Goal: Book appointment/travel/reservation

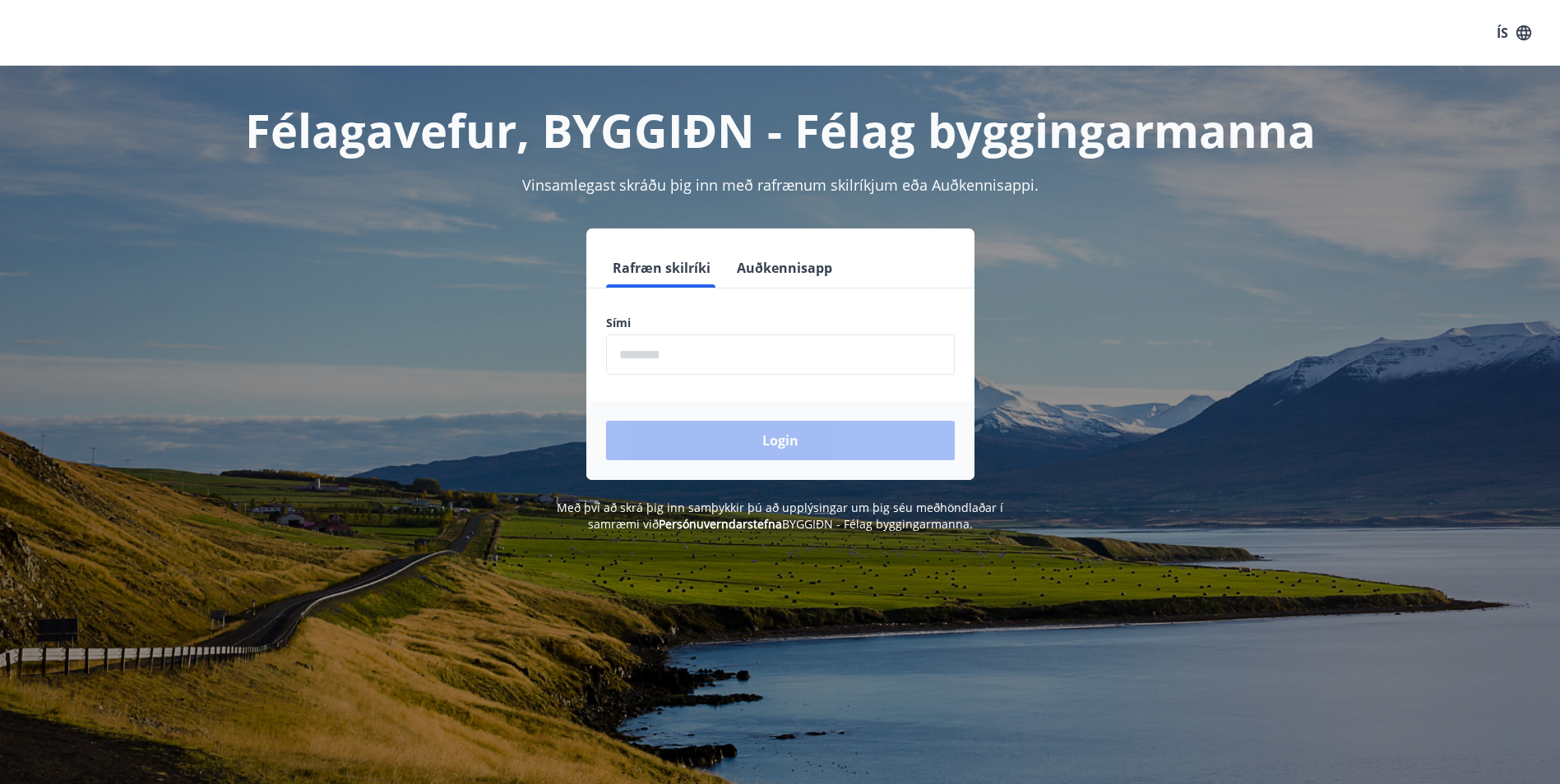
click at [665, 360] on input "phone" at bounding box center [780, 355] width 349 height 40
type input "********"
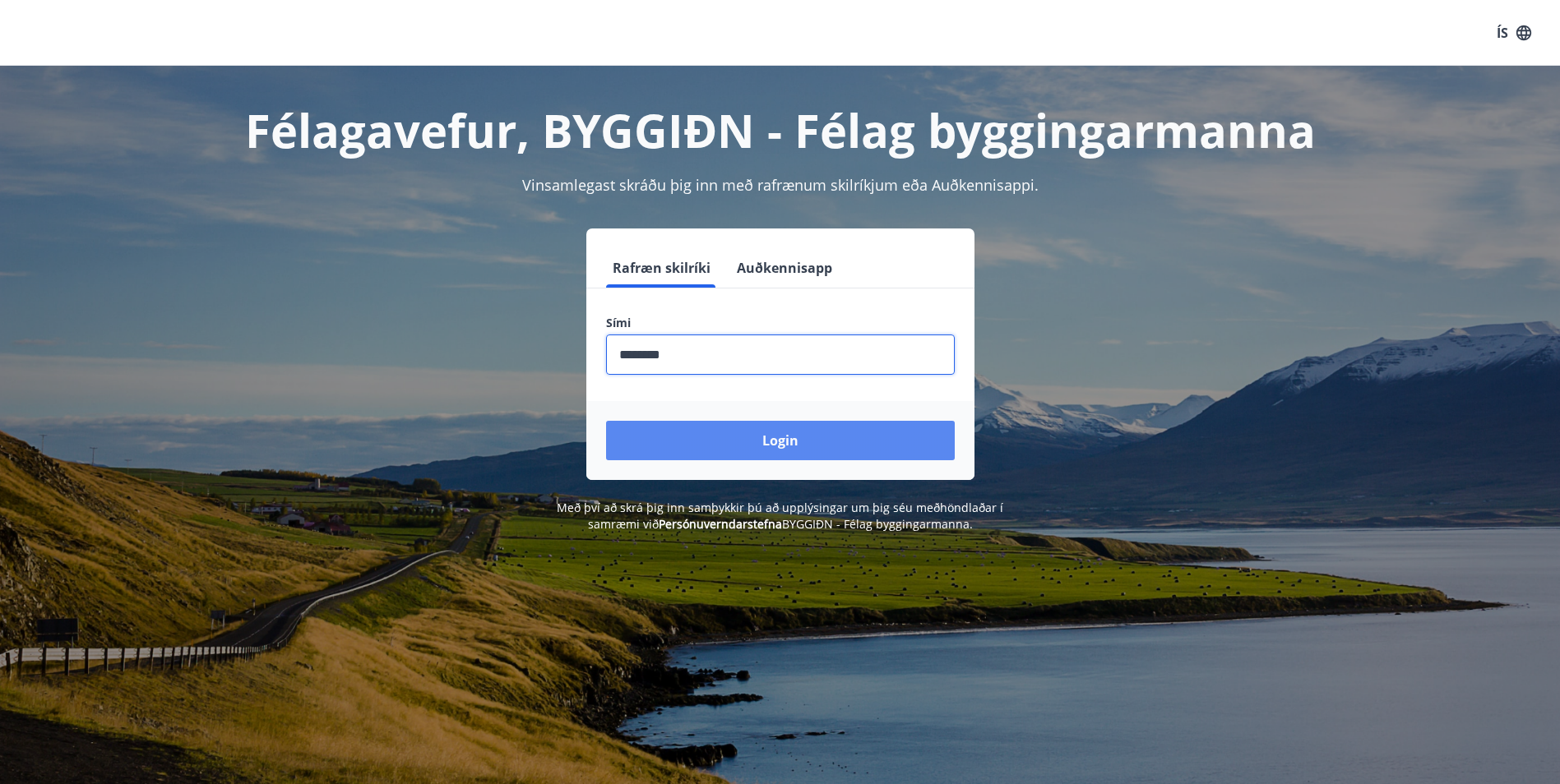
click at [778, 425] on button "Login" at bounding box center [780, 440] width 349 height 39
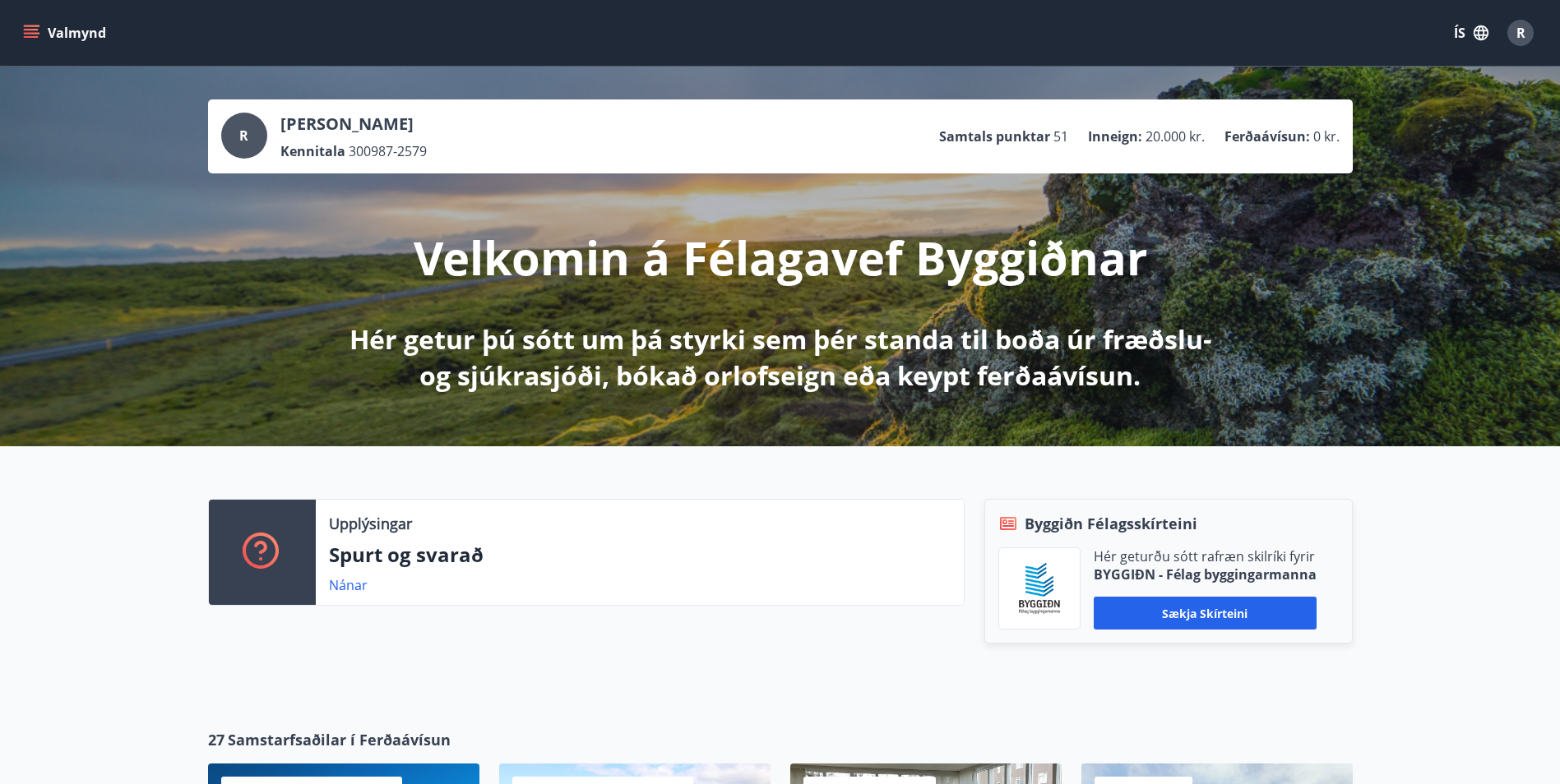
click at [32, 30] on icon "menu" at bounding box center [31, 30] width 14 height 2
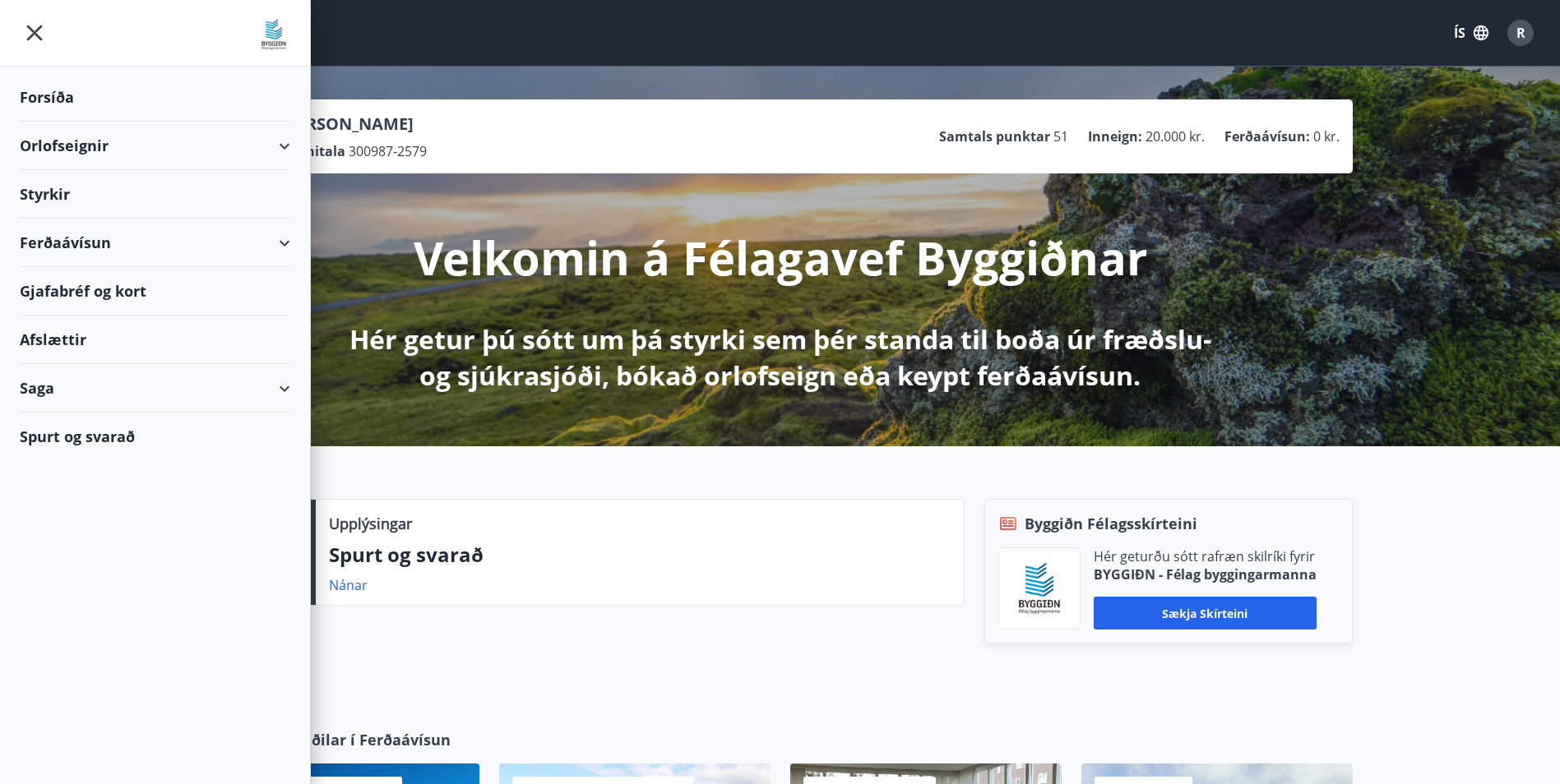
click at [287, 144] on div "Orlofseignir" at bounding box center [155, 145] width 271 height 49
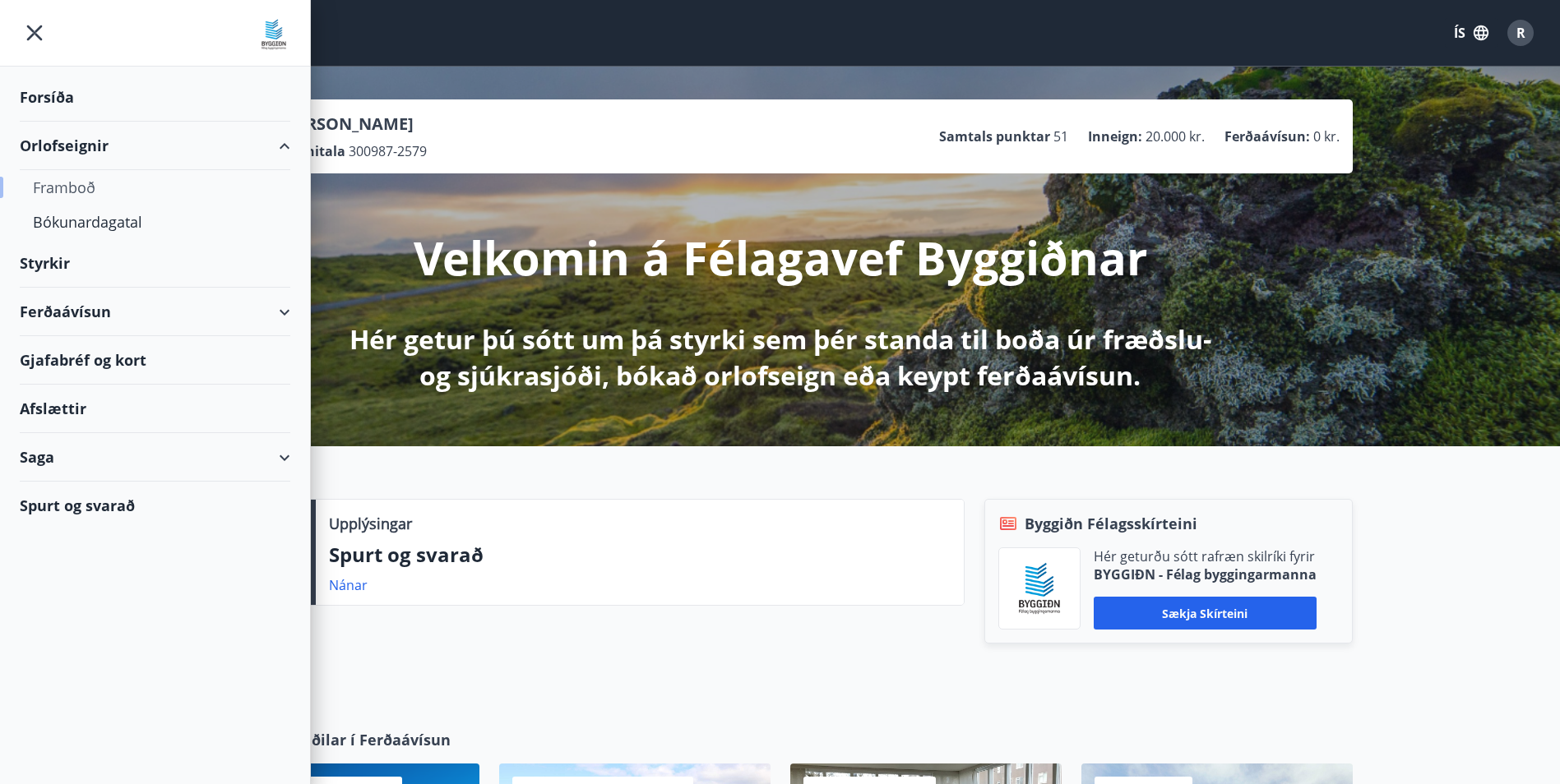
click at [61, 182] on div "Framboð" at bounding box center [154, 187] width 244 height 34
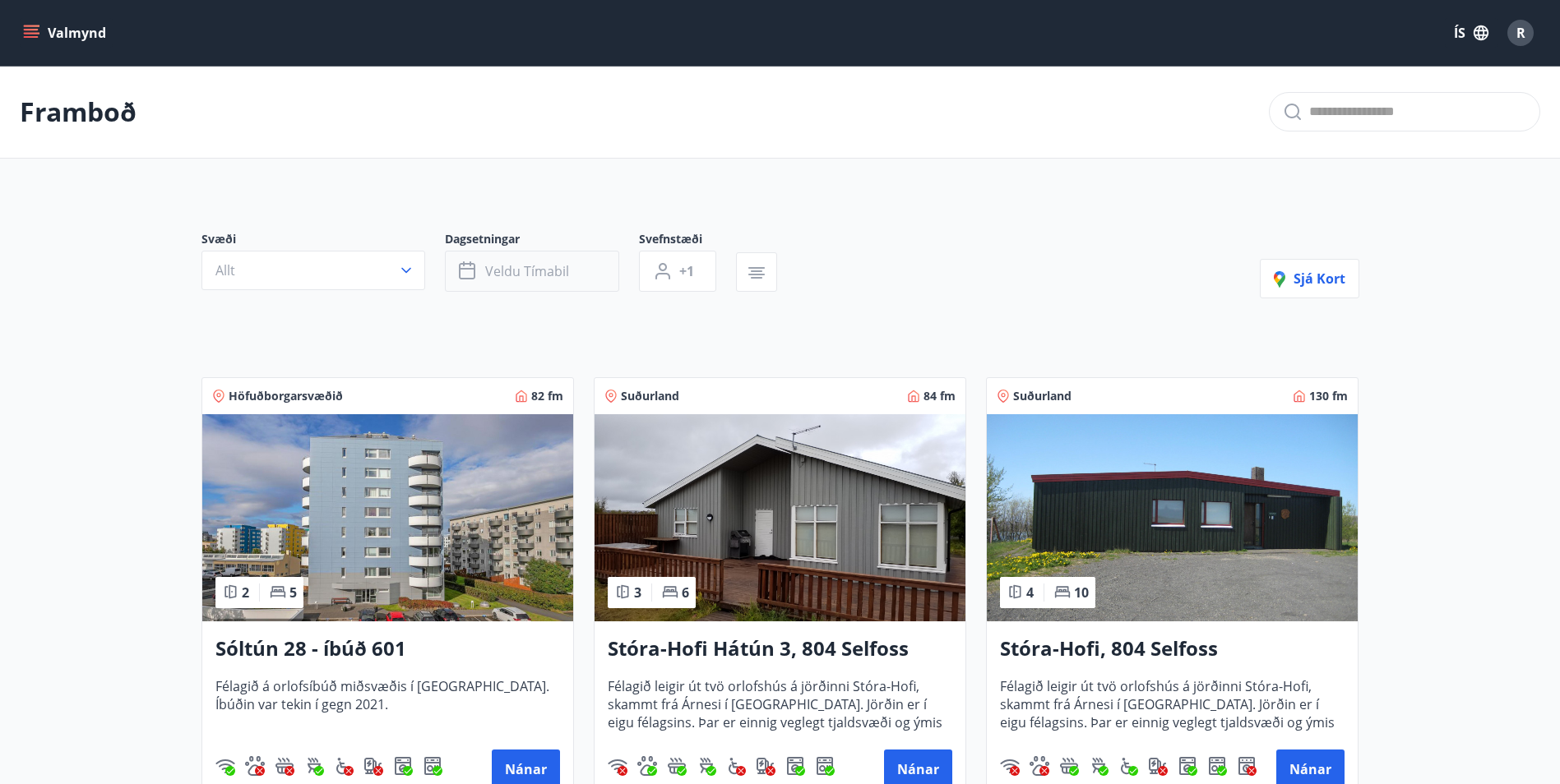
click at [549, 266] on span "Veldu tímabil" at bounding box center [527, 271] width 84 height 18
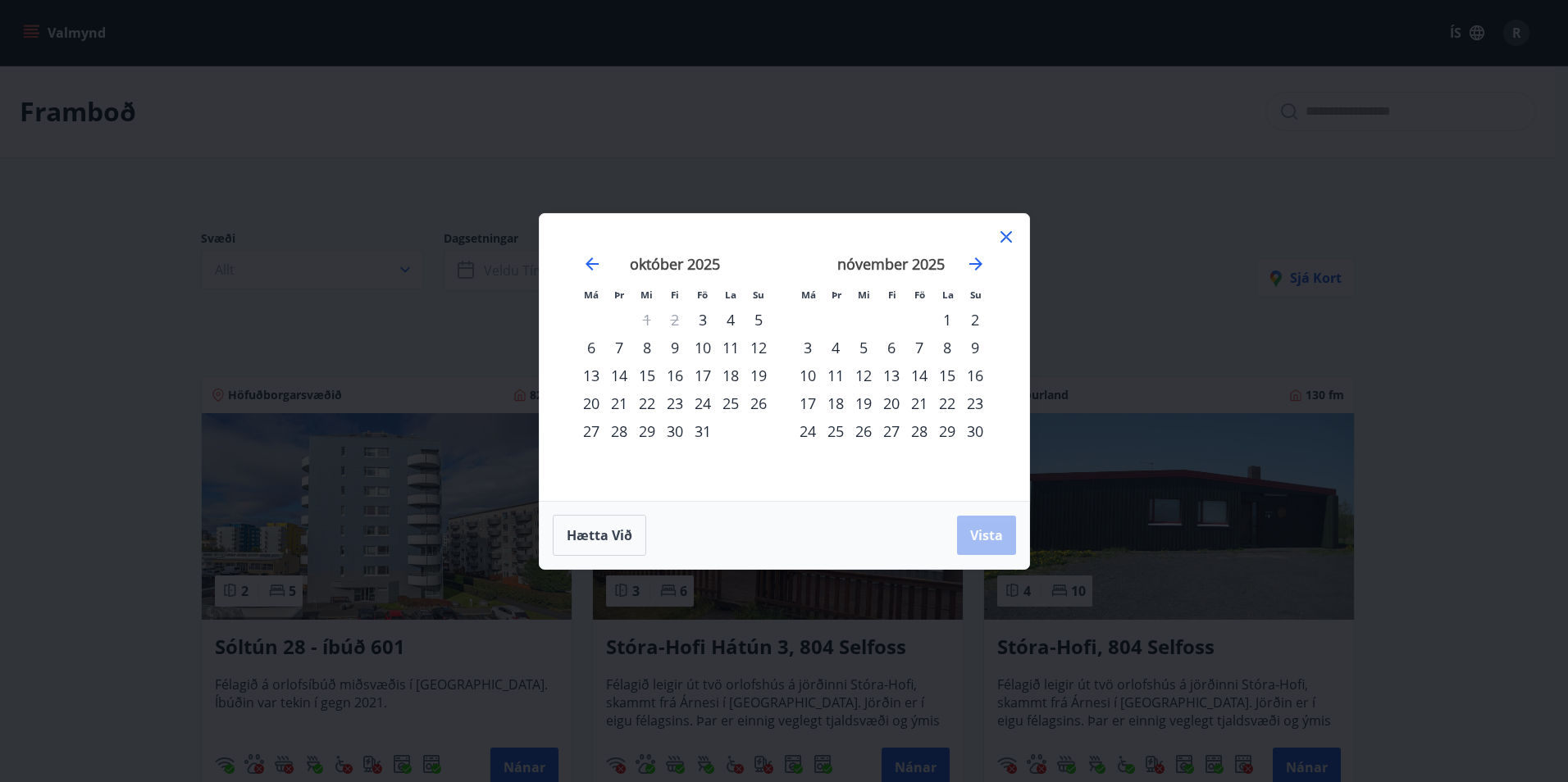
click at [861, 433] on div "26" at bounding box center [863, 431] width 28 height 28
click at [970, 429] on div "30" at bounding box center [975, 431] width 28 height 28
click at [991, 549] on button "Vista" at bounding box center [986, 535] width 59 height 39
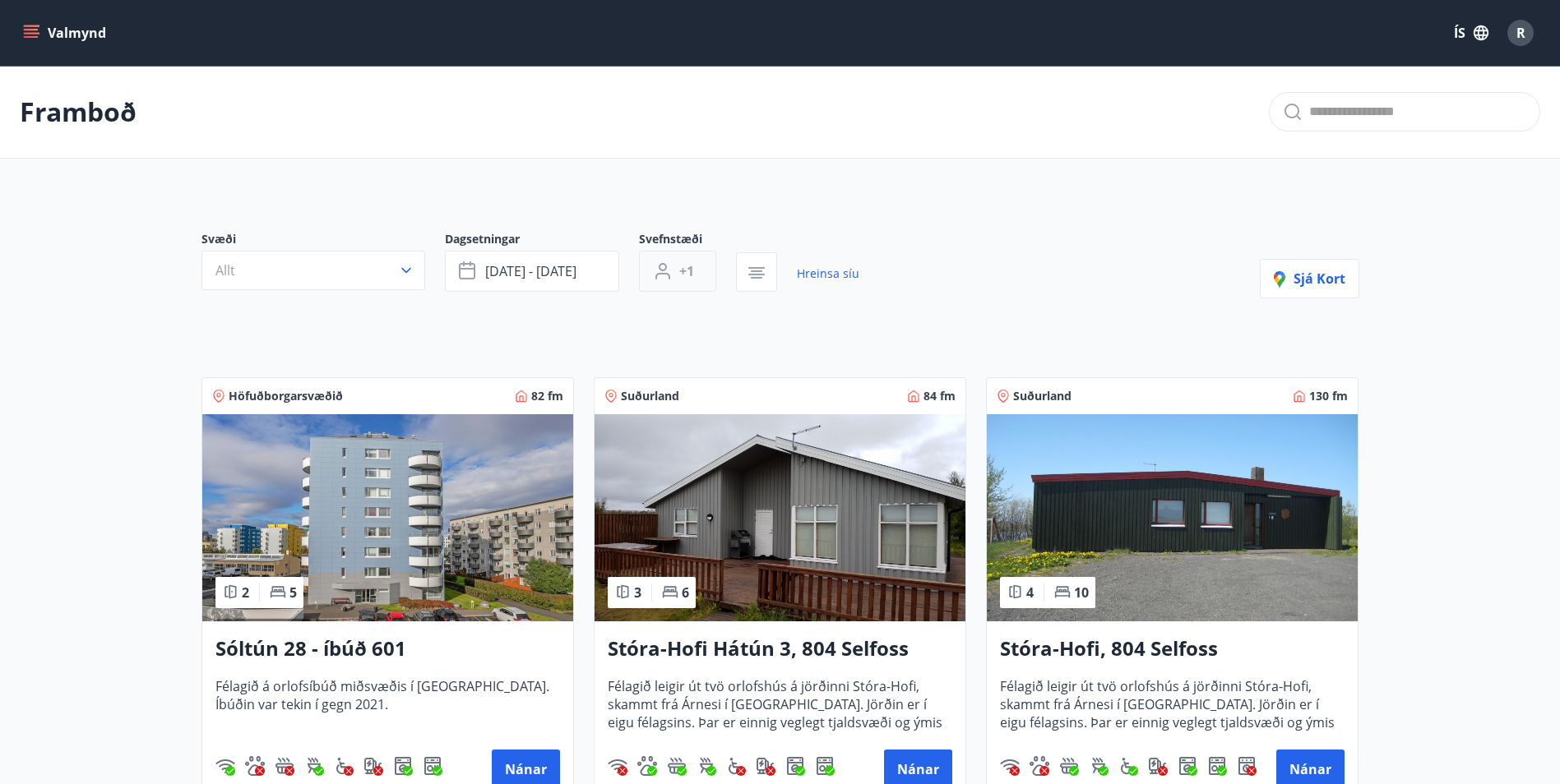
click at [684, 270] on span "+1" at bounding box center [686, 271] width 14 height 18
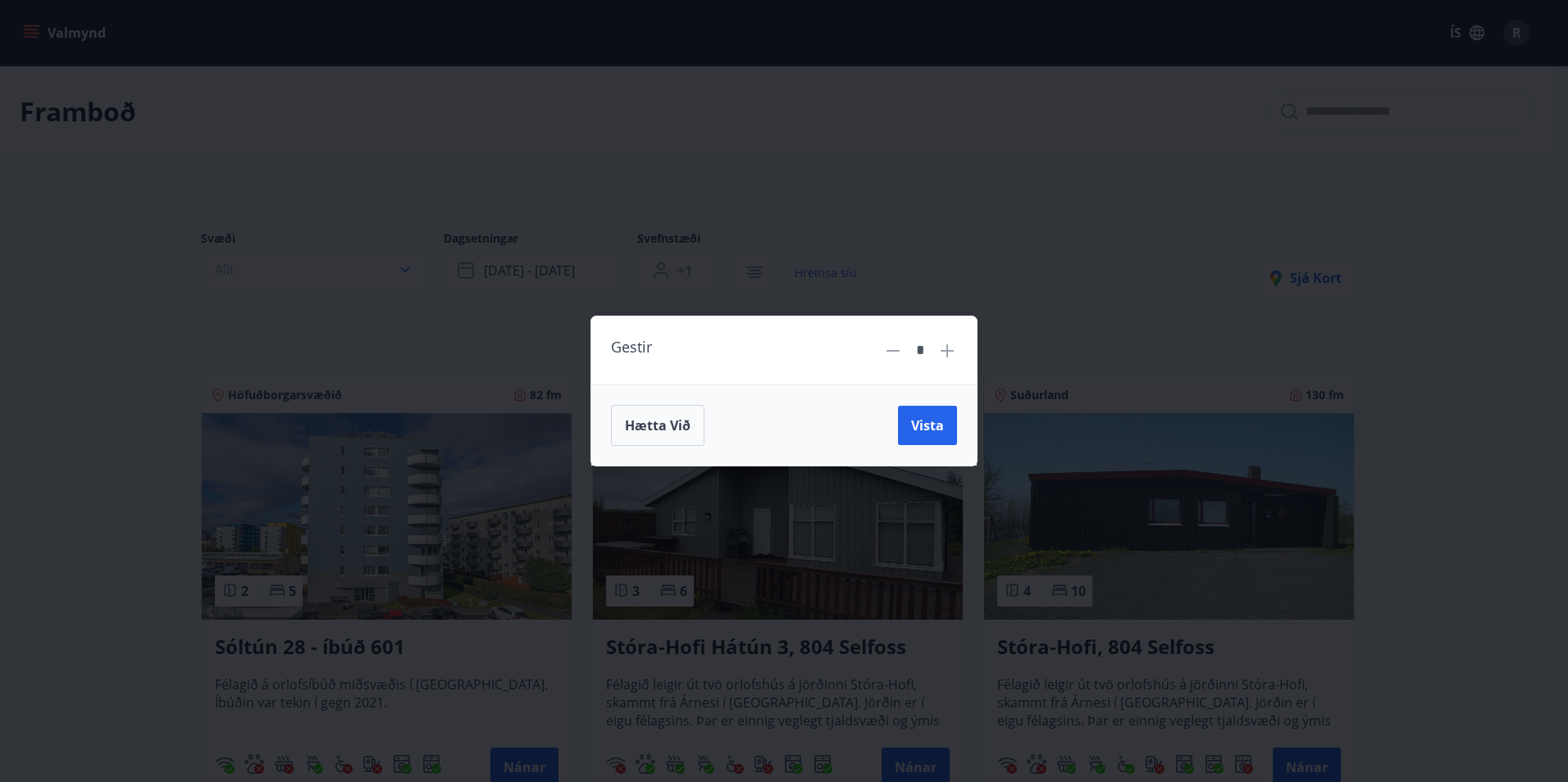
click at [947, 348] on icon at bounding box center [947, 351] width 13 height 13
type input "*"
click at [930, 421] on span "Vista" at bounding box center [927, 425] width 32 height 18
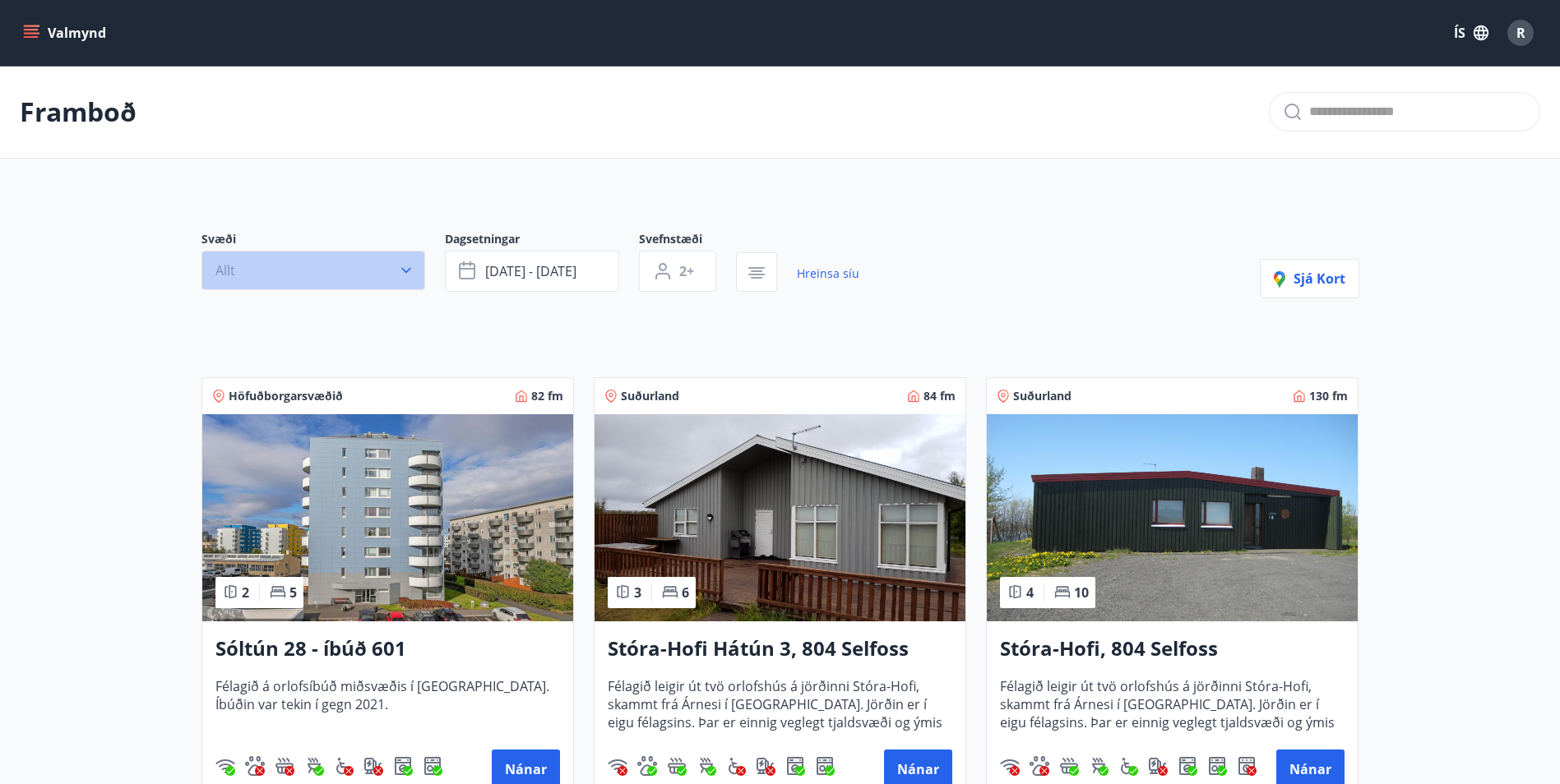
click at [402, 271] on icon "button" at bounding box center [406, 270] width 16 height 16
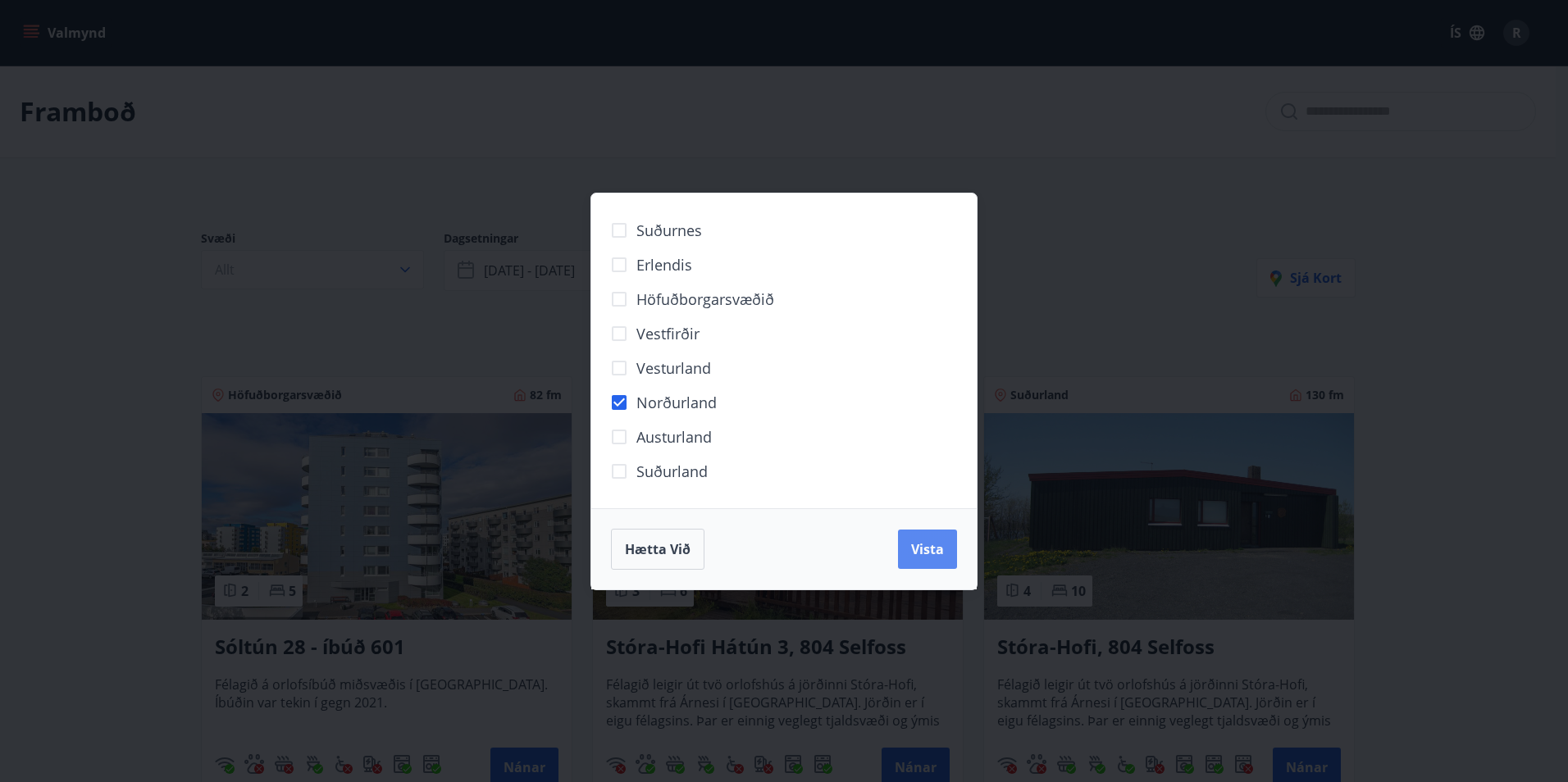
click at [946, 552] on button "Vista" at bounding box center [928, 548] width 59 height 39
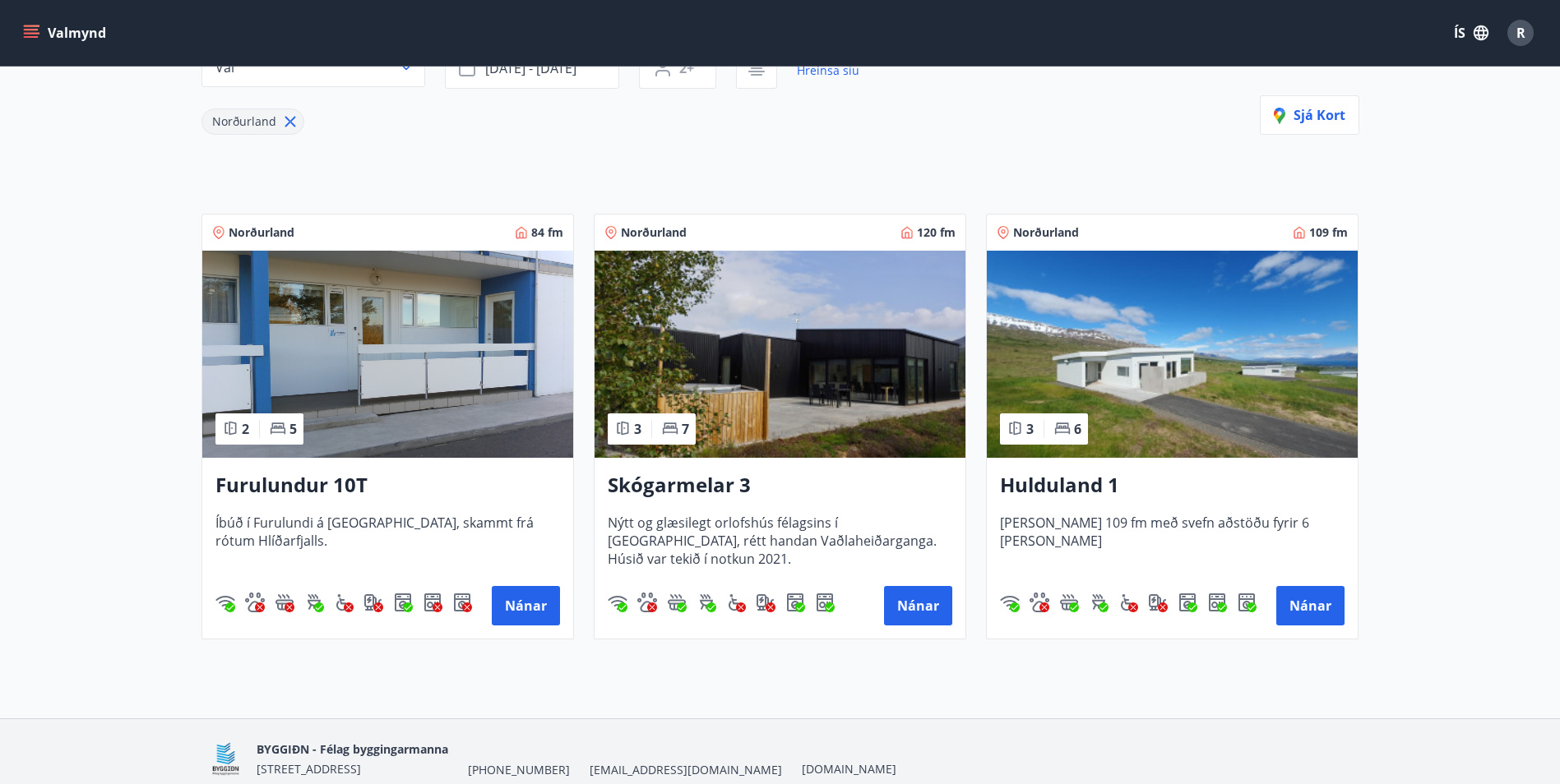
scroll to position [193, 0]
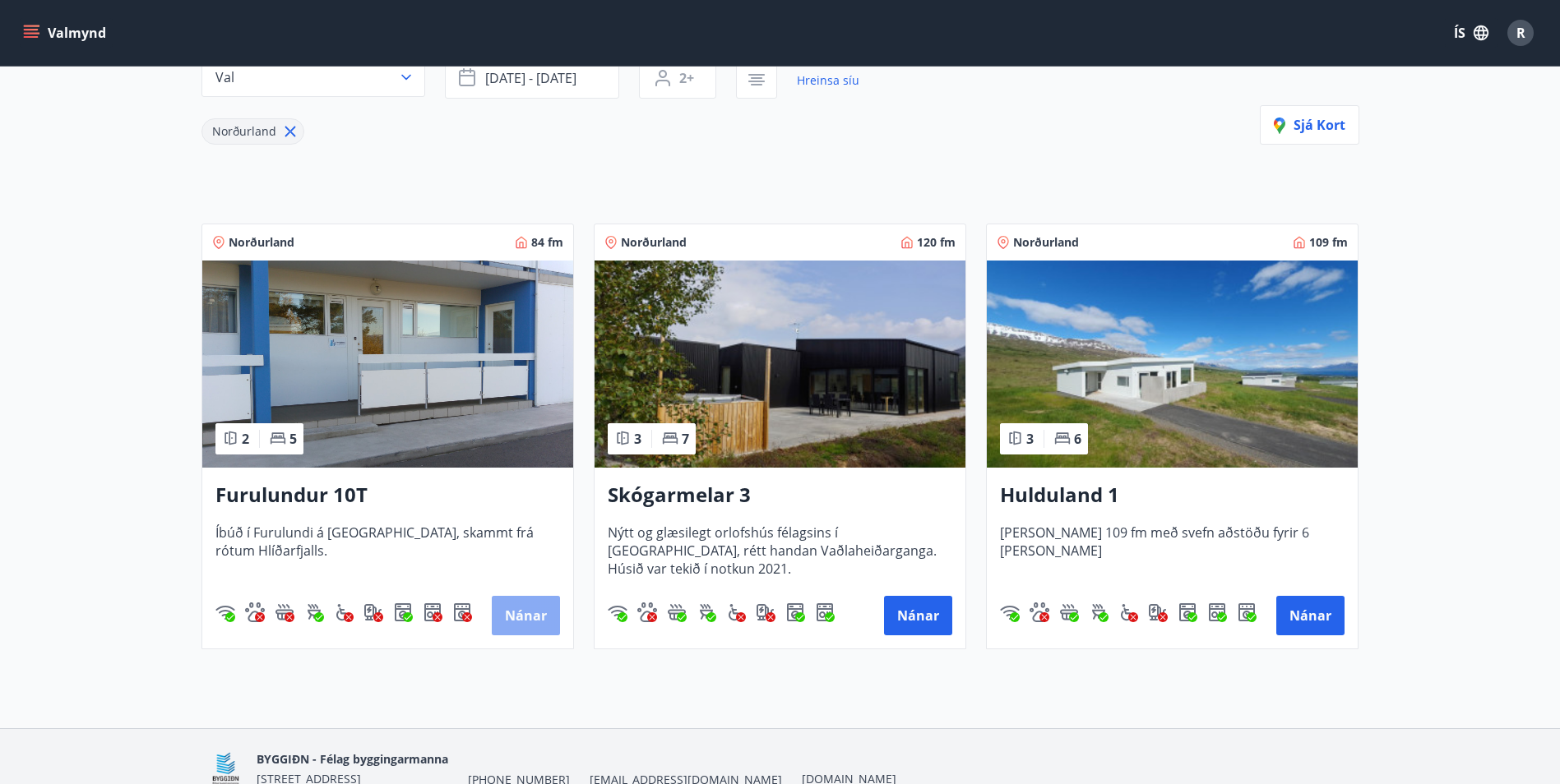
click at [538, 609] on button "Nánar" at bounding box center [525, 615] width 68 height 39
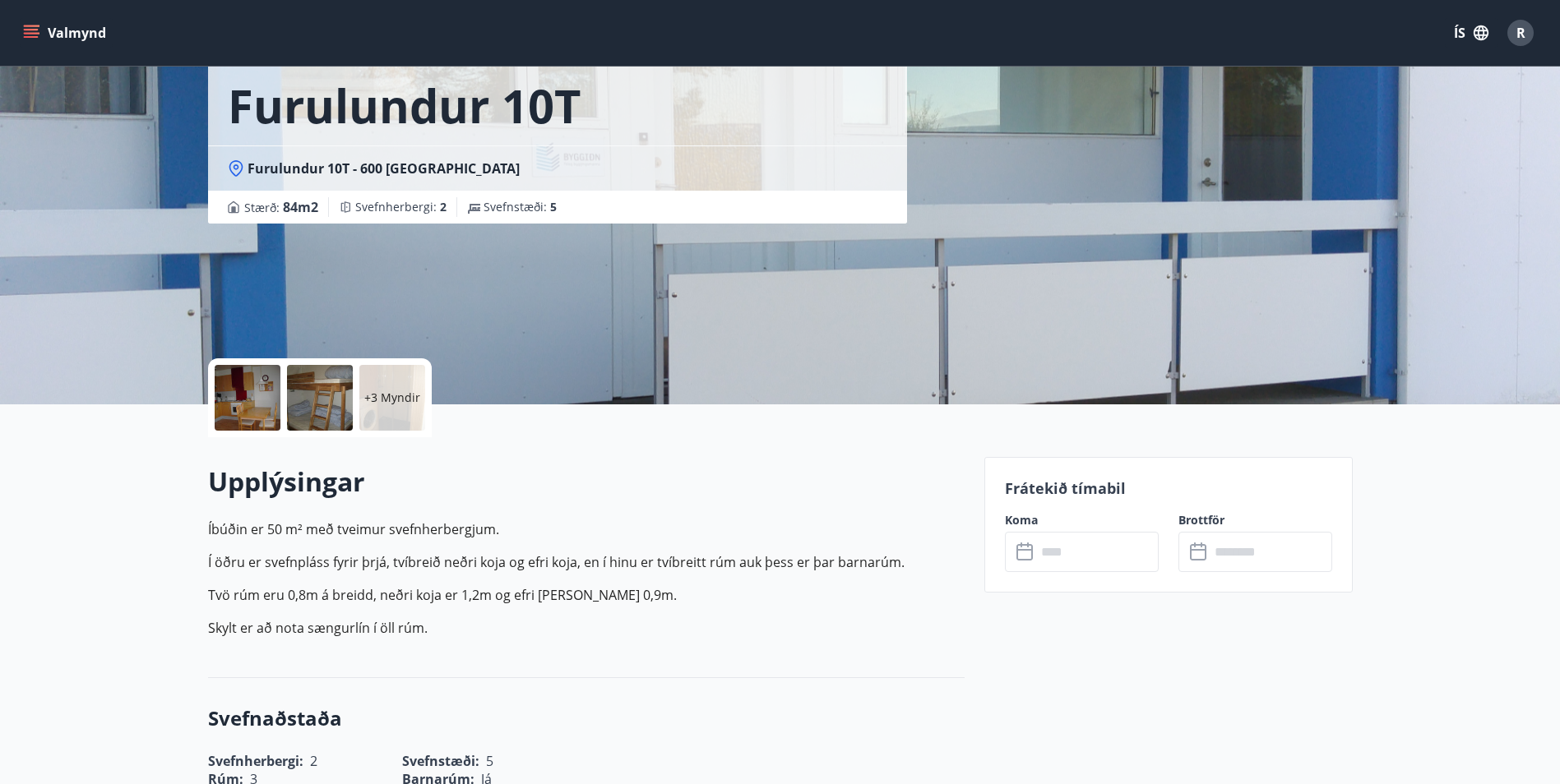
scroll to position [44, 0]
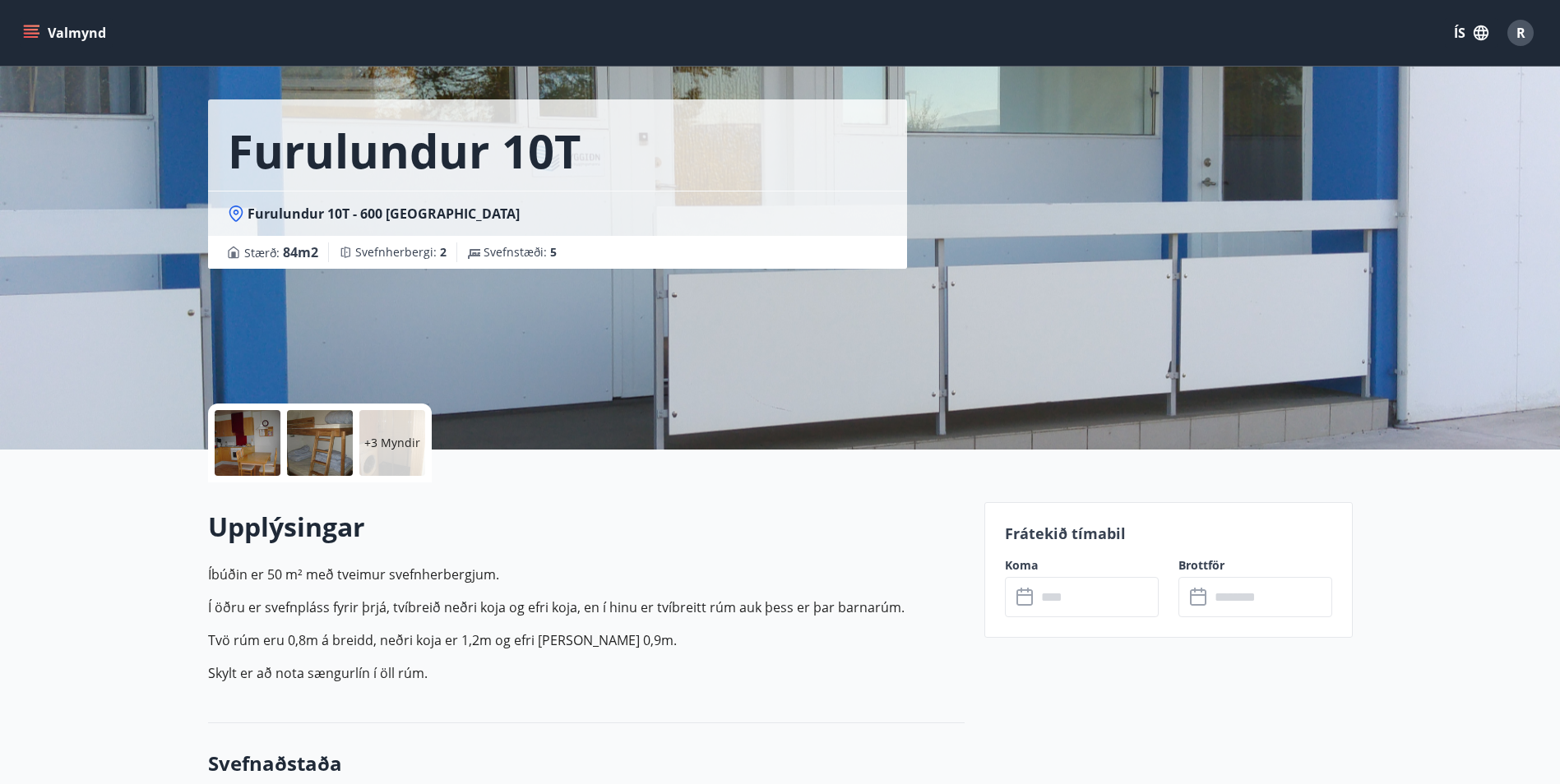
click at [1077, 601] on input "text" at bounding box center [1097, 598] width 122 height 40
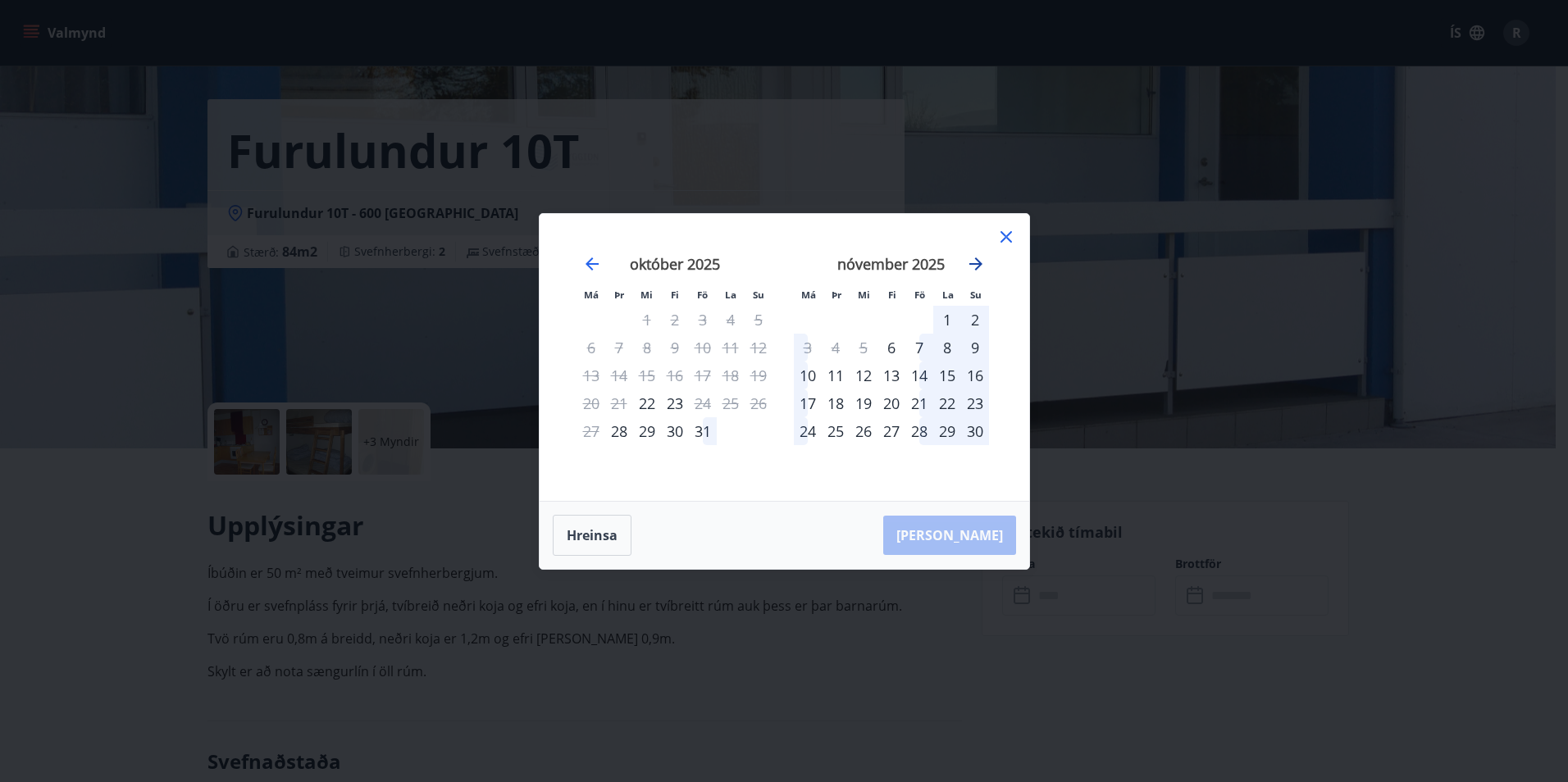
click at [976, 267] on icon "Move forward to switch to the next month." at bounding box center [976, 264] width 20 height 20
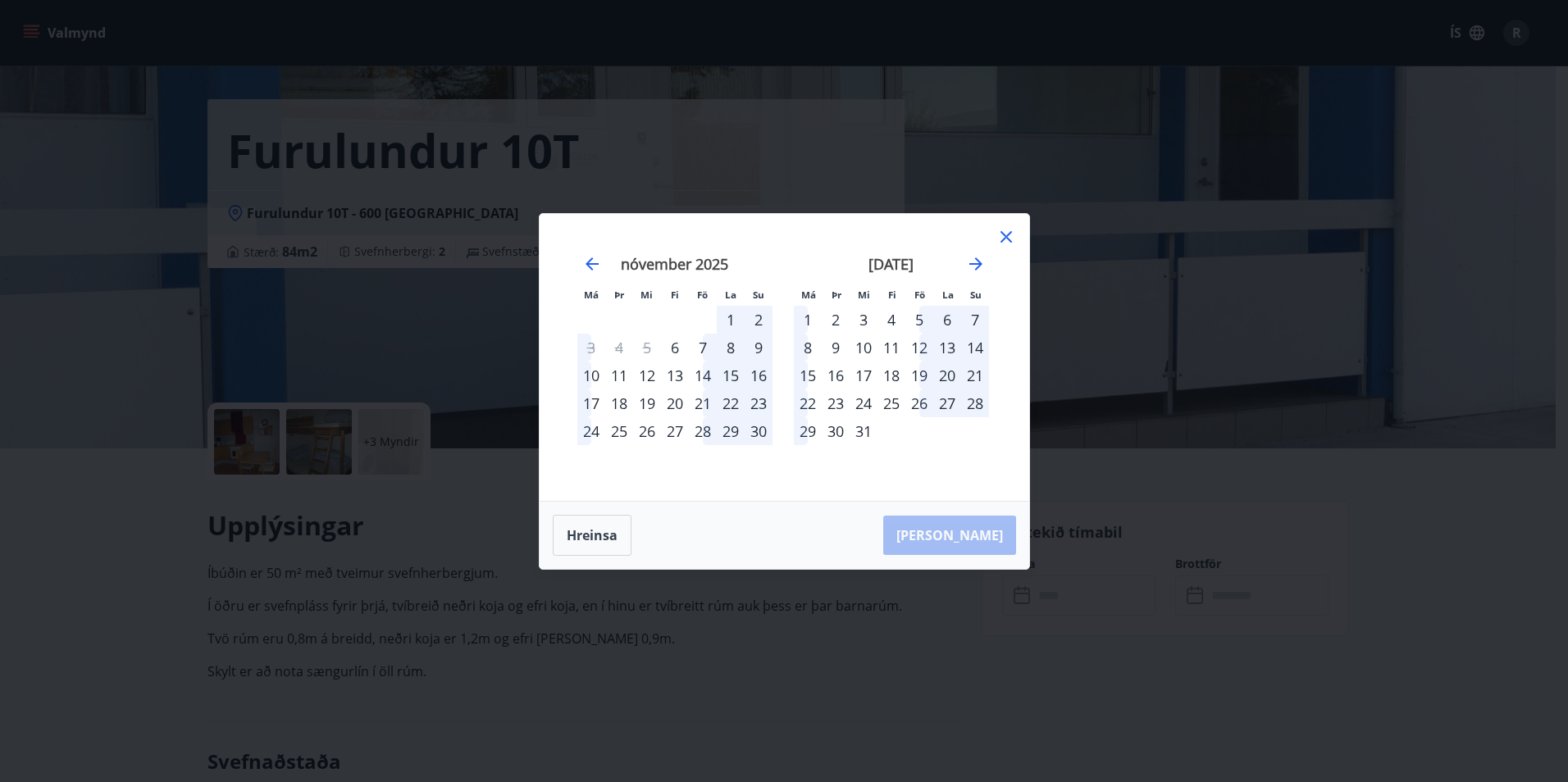
click at [1013, 236] on icon at bounding box center [1006, 237] width 20 height 20
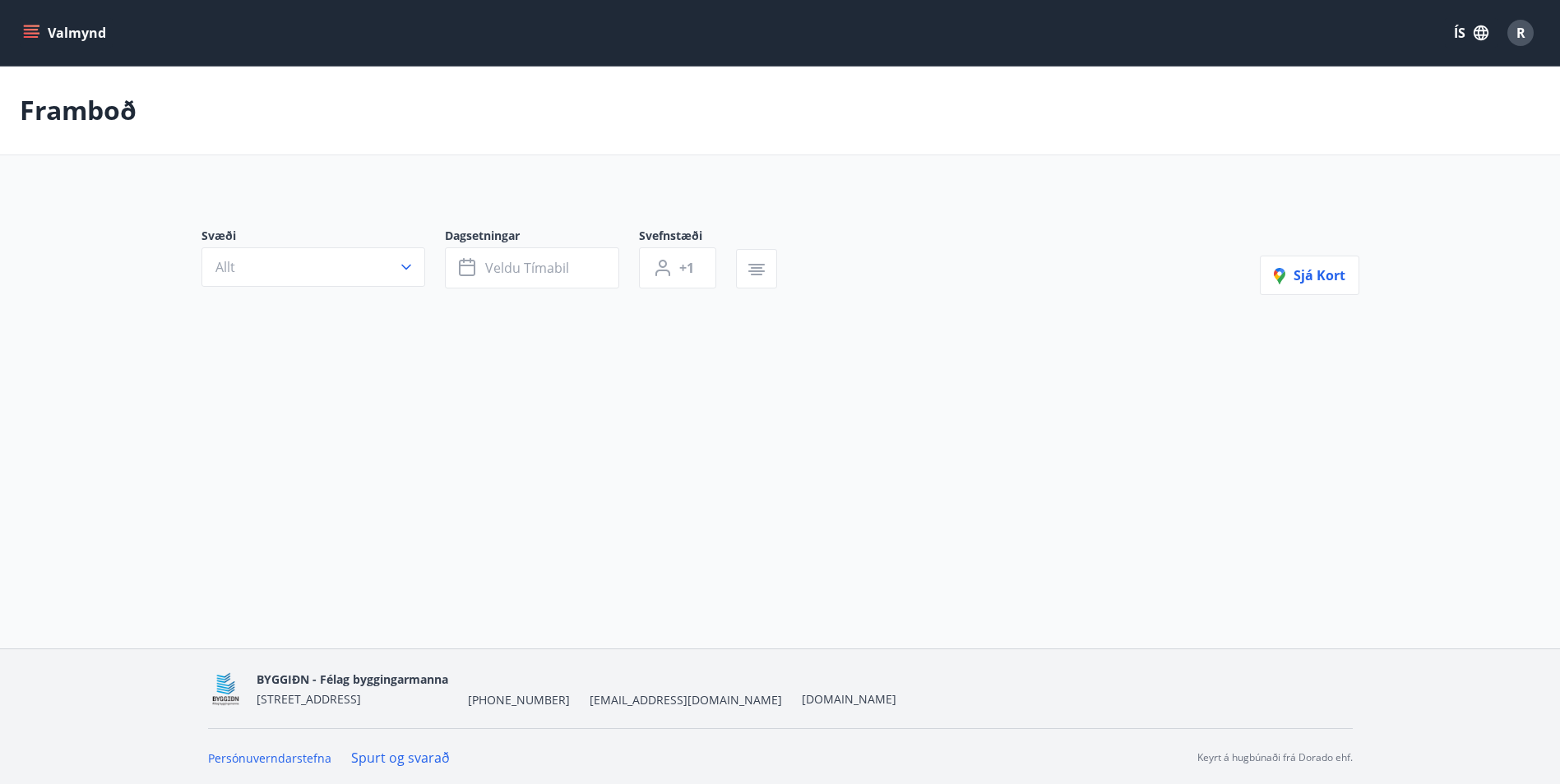
type input "*"
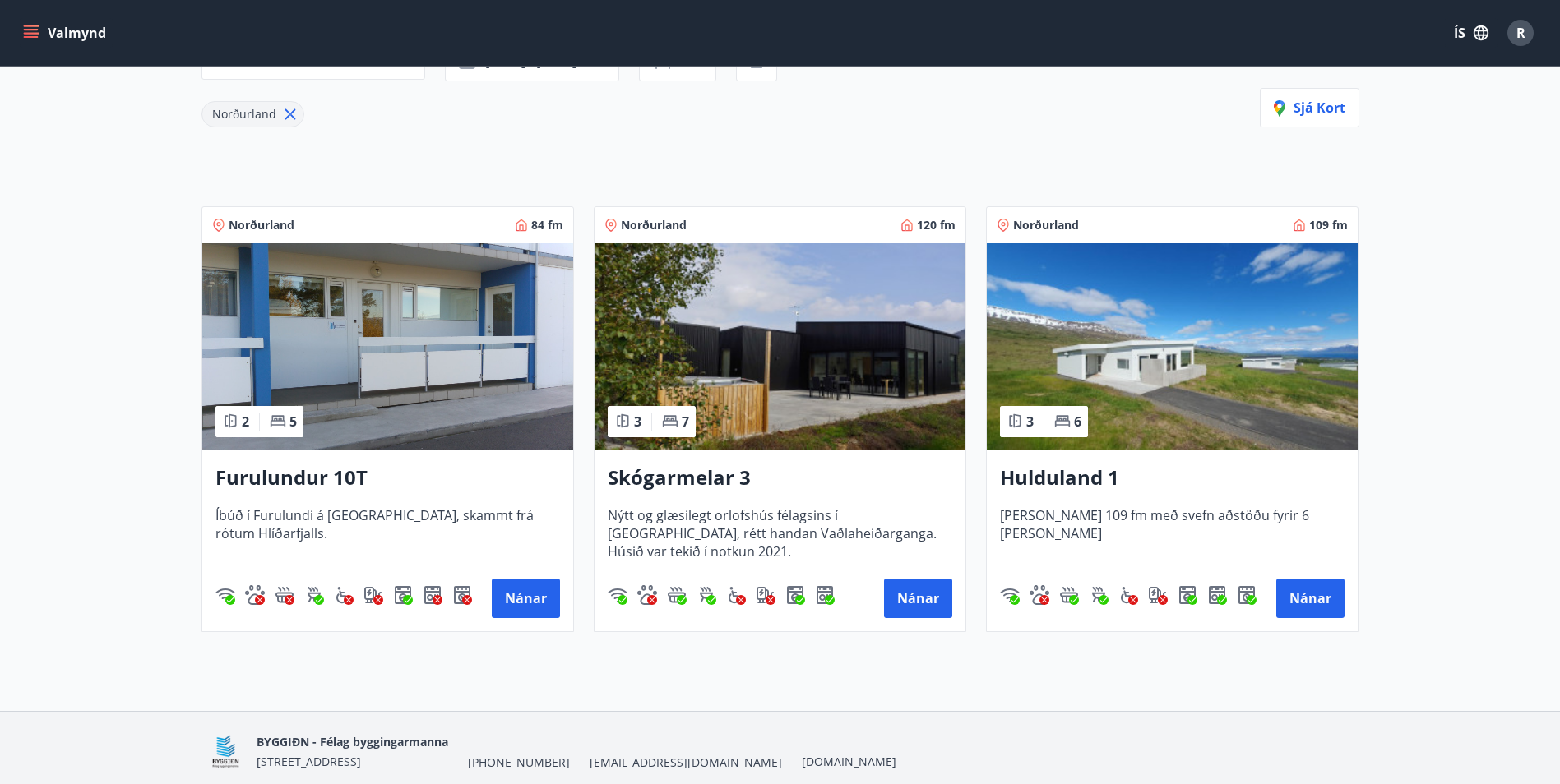
scroll to position [247, 0]
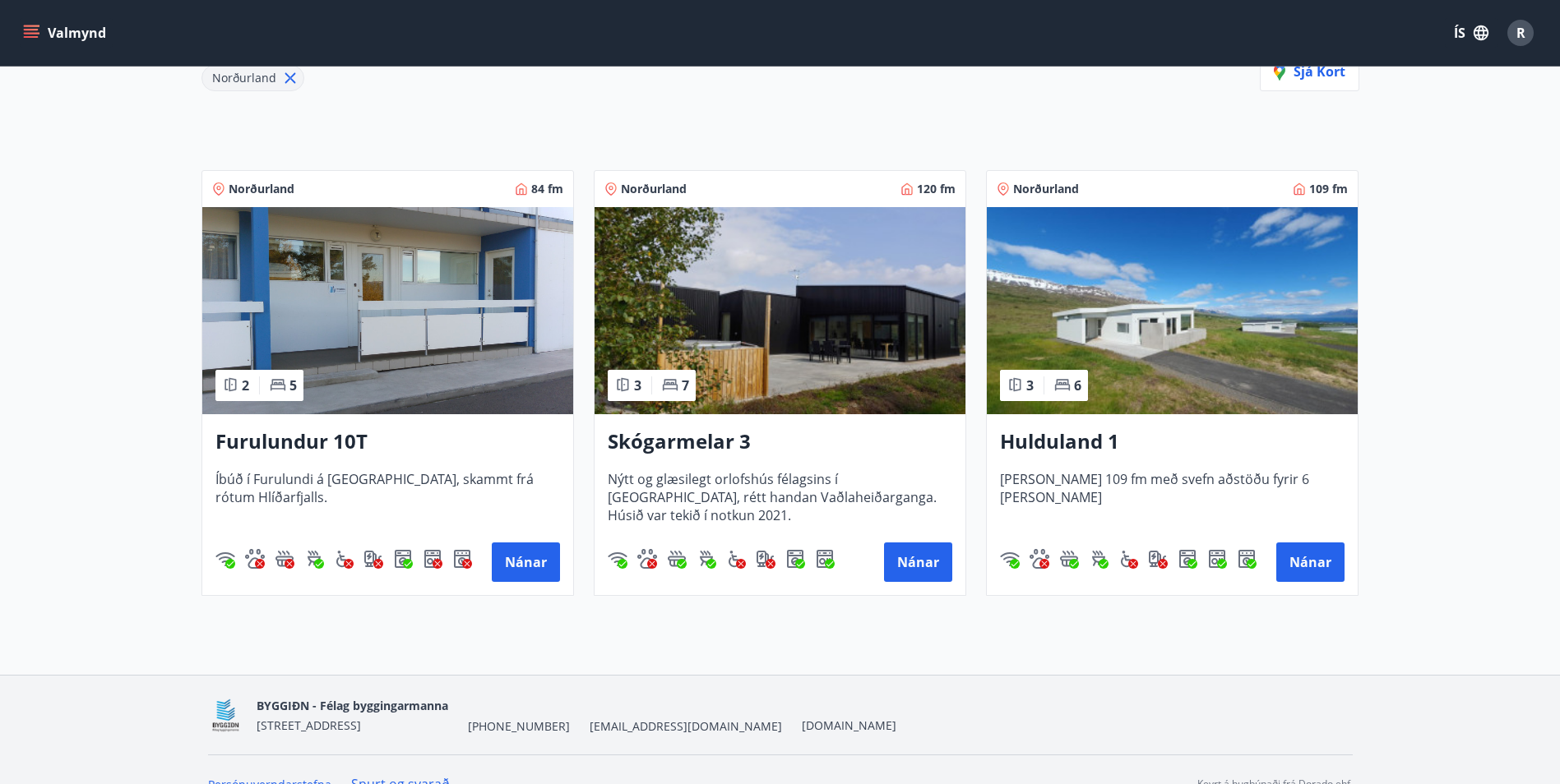
click at [1060, 440] on h3 "Hulduland 1" at bounding box center [1173, 442] width 344 height 30
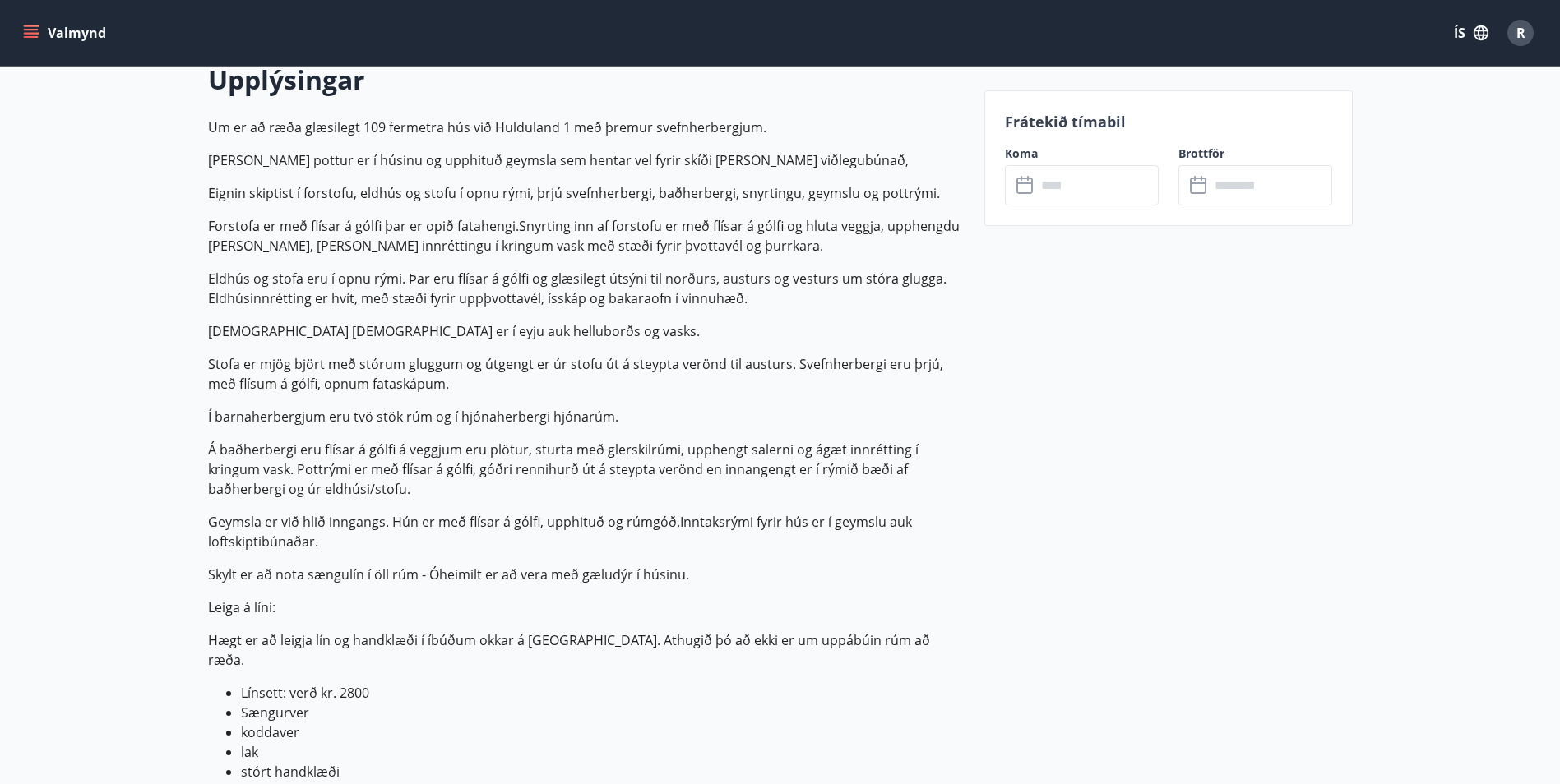
scroll to position [493, 0]
click at [1065, 190] on input "text" at bounding box center [1097, 185] width 122 height 40
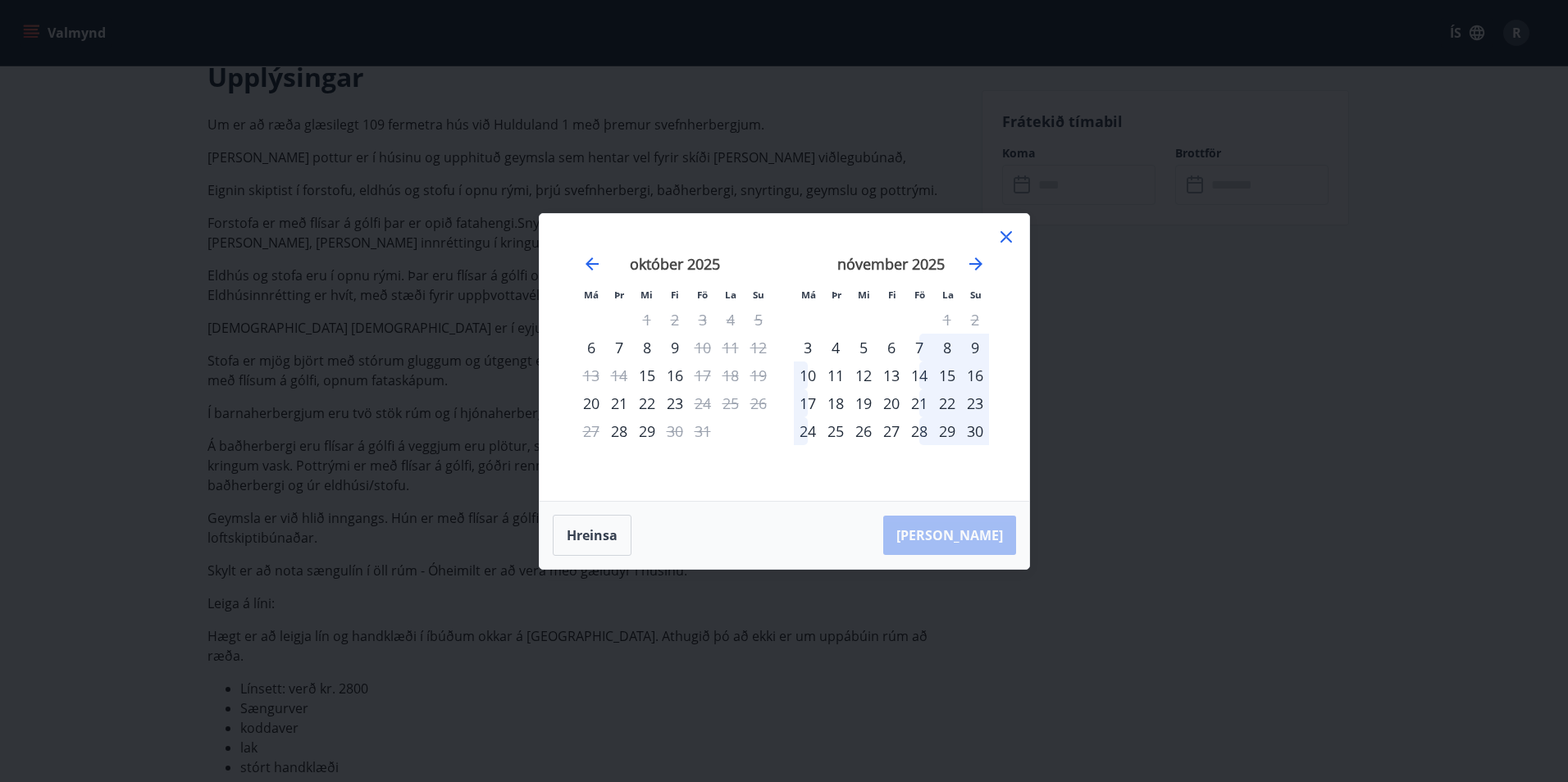
click at [942, 403] on div "22" at bounding box center [947, 402] width 28 height 28
click at [926, 436] on div "28" at bounding box center [918, 431] width 28 height 28
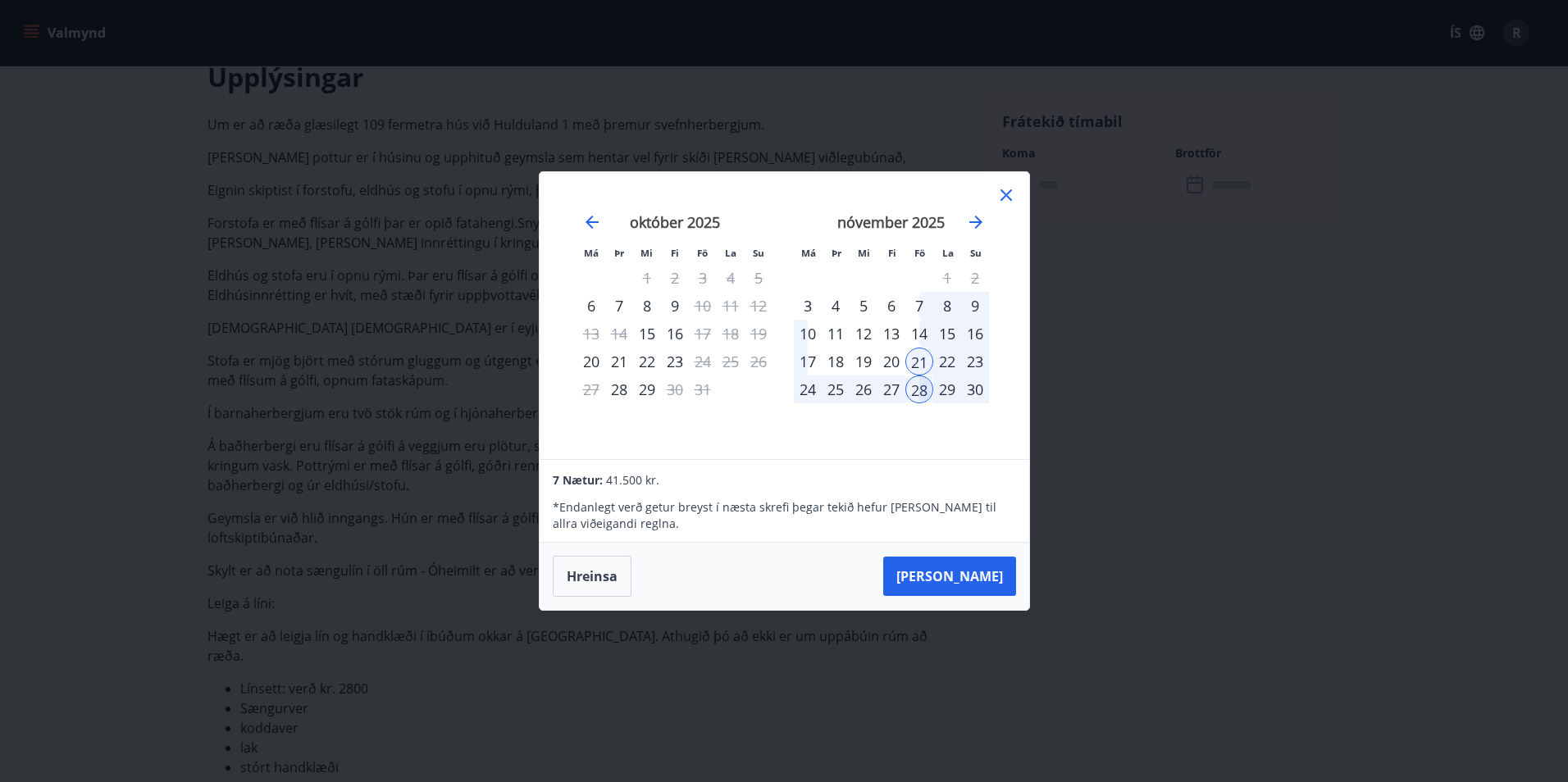
click at [927, 360] on div "21" at bounding box center [918, 361] width 28 height 28
click at [971, 390] on div "30" at bounding box center [975, 389] width 28 height 28
click at [918, 384] on div "28" at bounding box center [918, 389] width 28 height 28
click at [971, 387] on div "30" at bounding box center [975, 389] width 28 height 28
click at [828, 366] on div "18" at bounding box center [836, 361] width 28 height 28
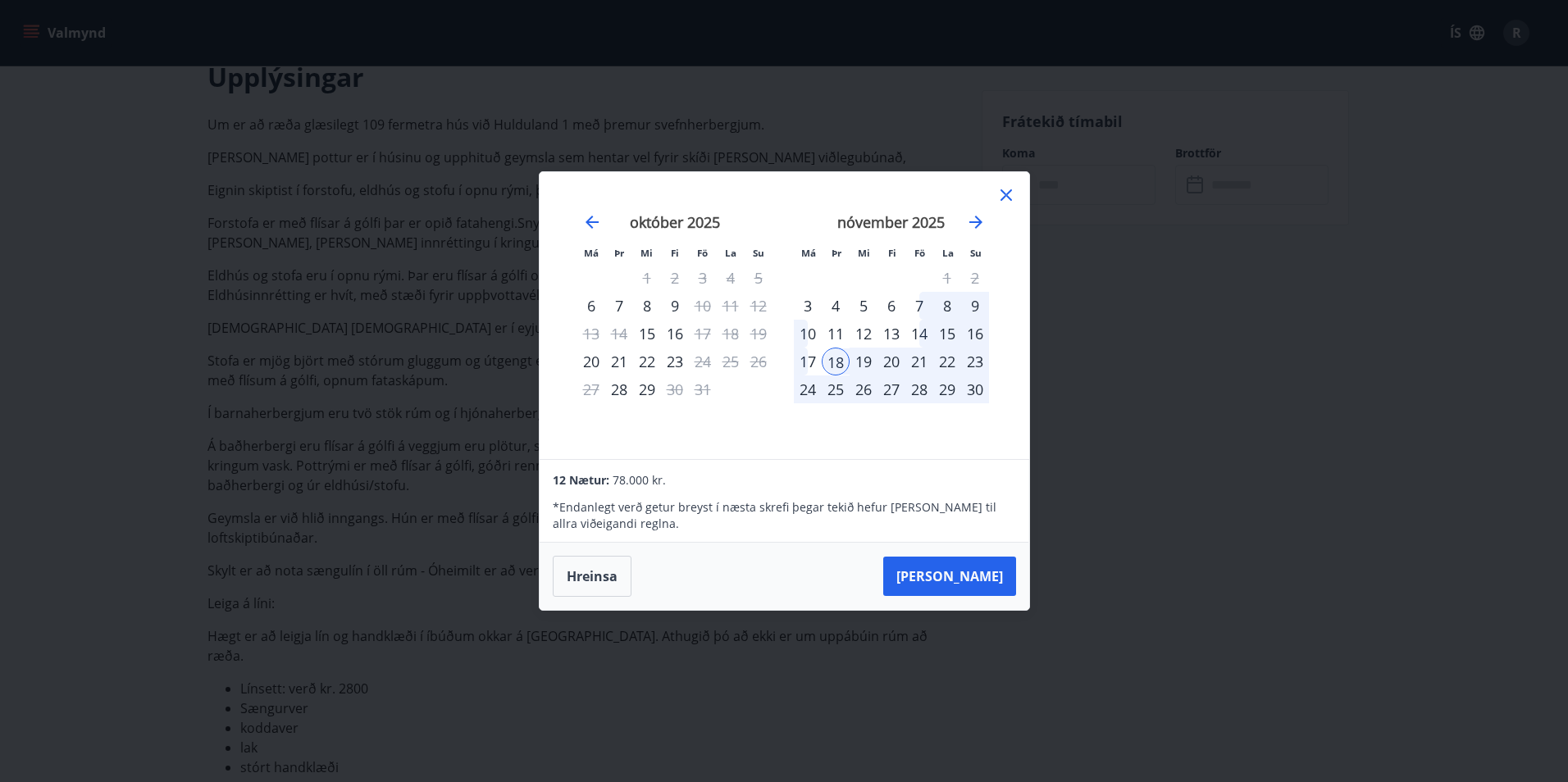
click at [832, 362] on div "18" at bounding box center [836, 361] width 28 height 28
click at [934, 355] on div "22" at bounding box center [947, 361] width 28 height 28
click at [917, 365] on div "21" at bounding box center [918, 361] width 28 height 28
click at [841, 360] on div "18" at bounding box center [836, 361] width 28 height 28
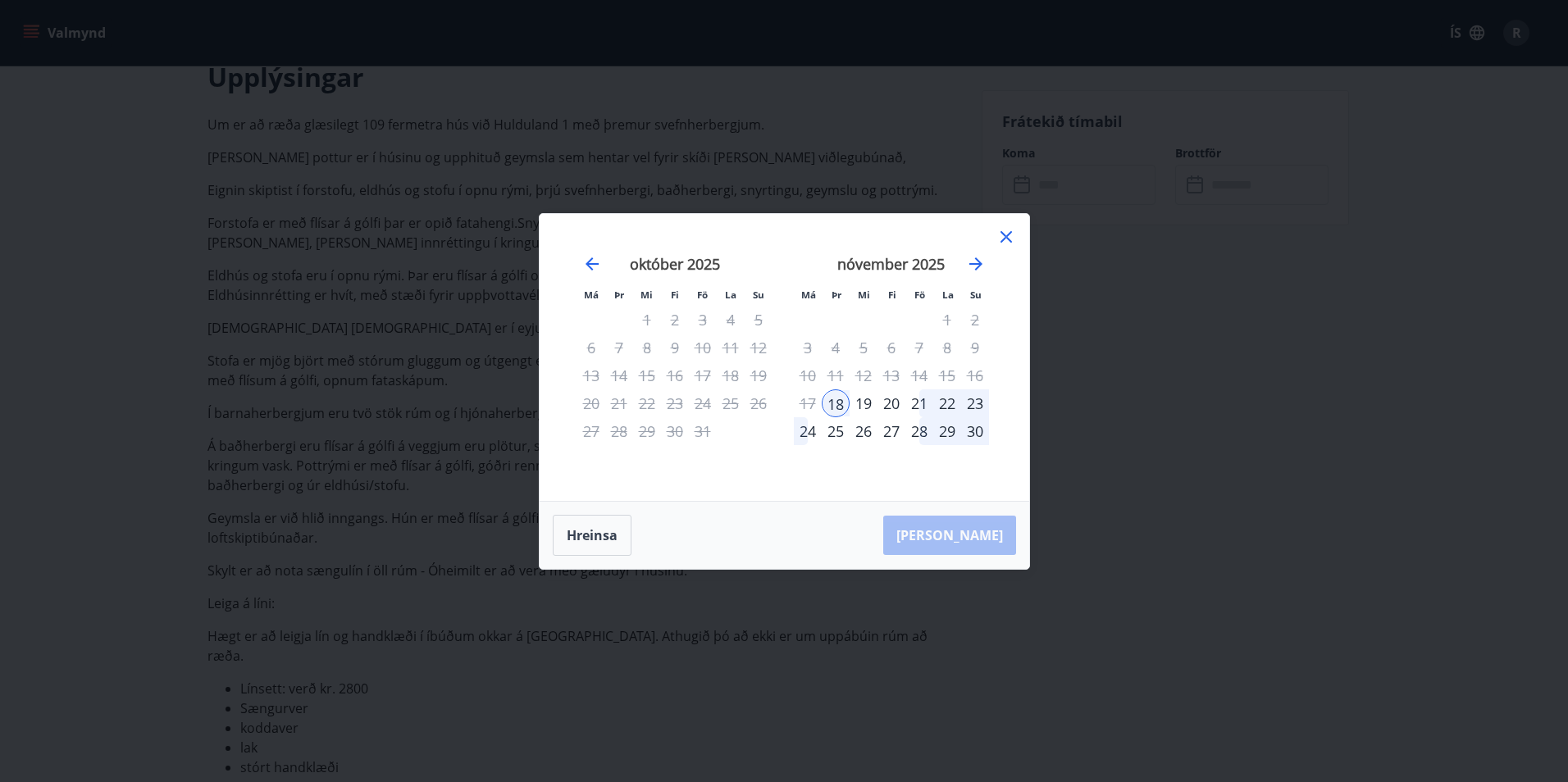
click at [924, 399] on div "21" at bounding box center [918, 402] width 28 height 28
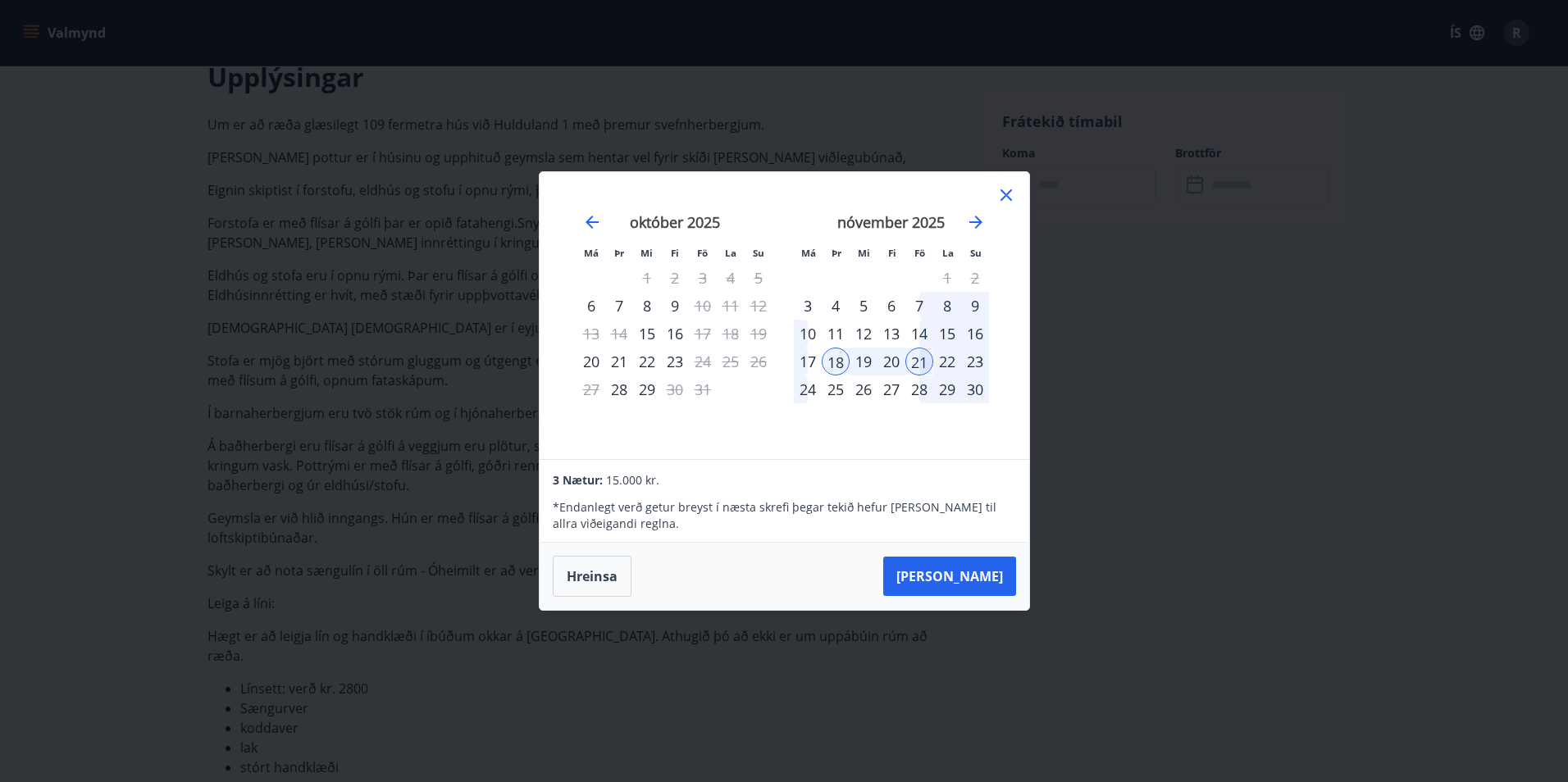
click at [1010, 199] on icon at bounding box center [1006, 196] width 11 height 11
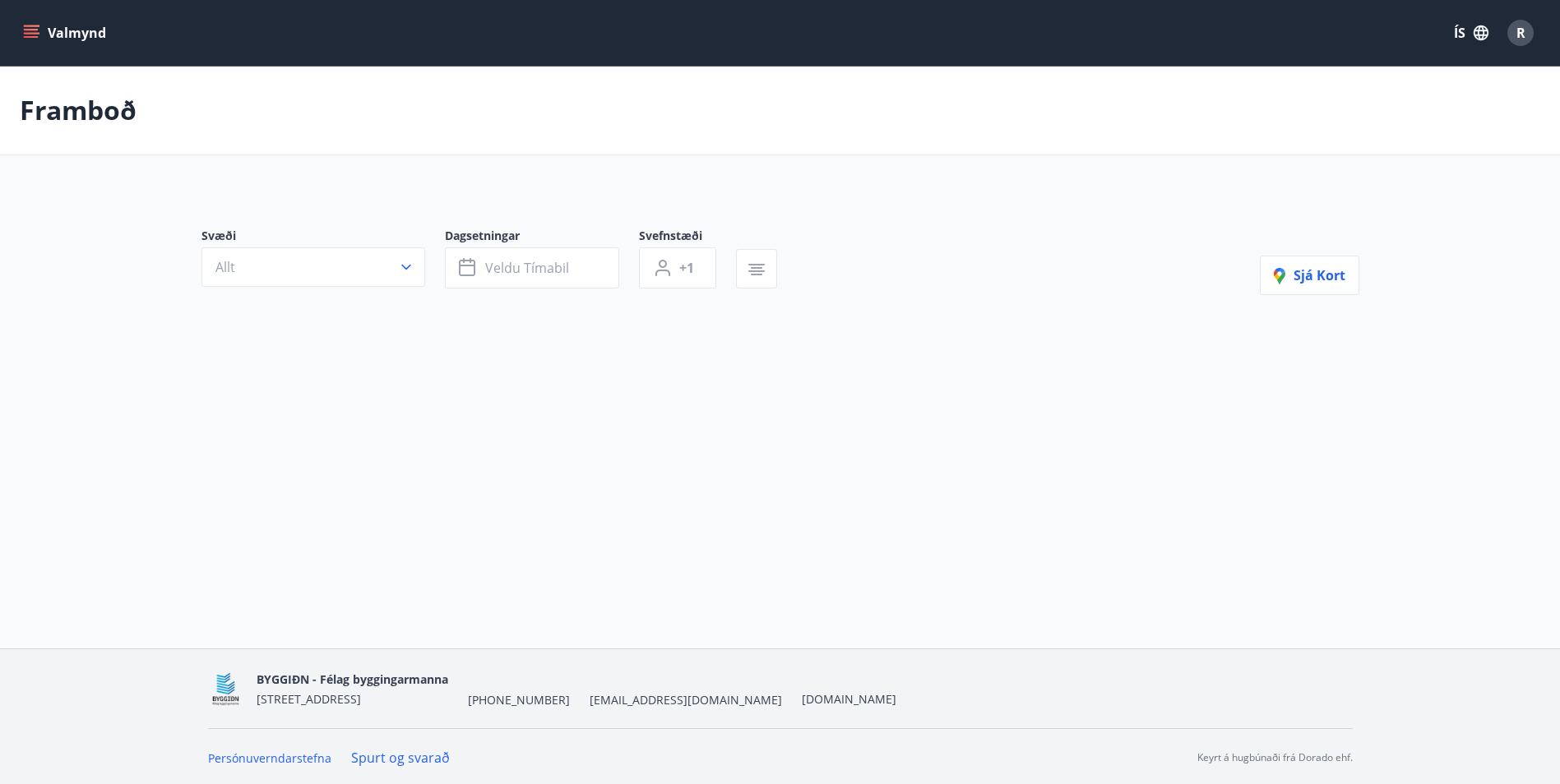
type input "*"
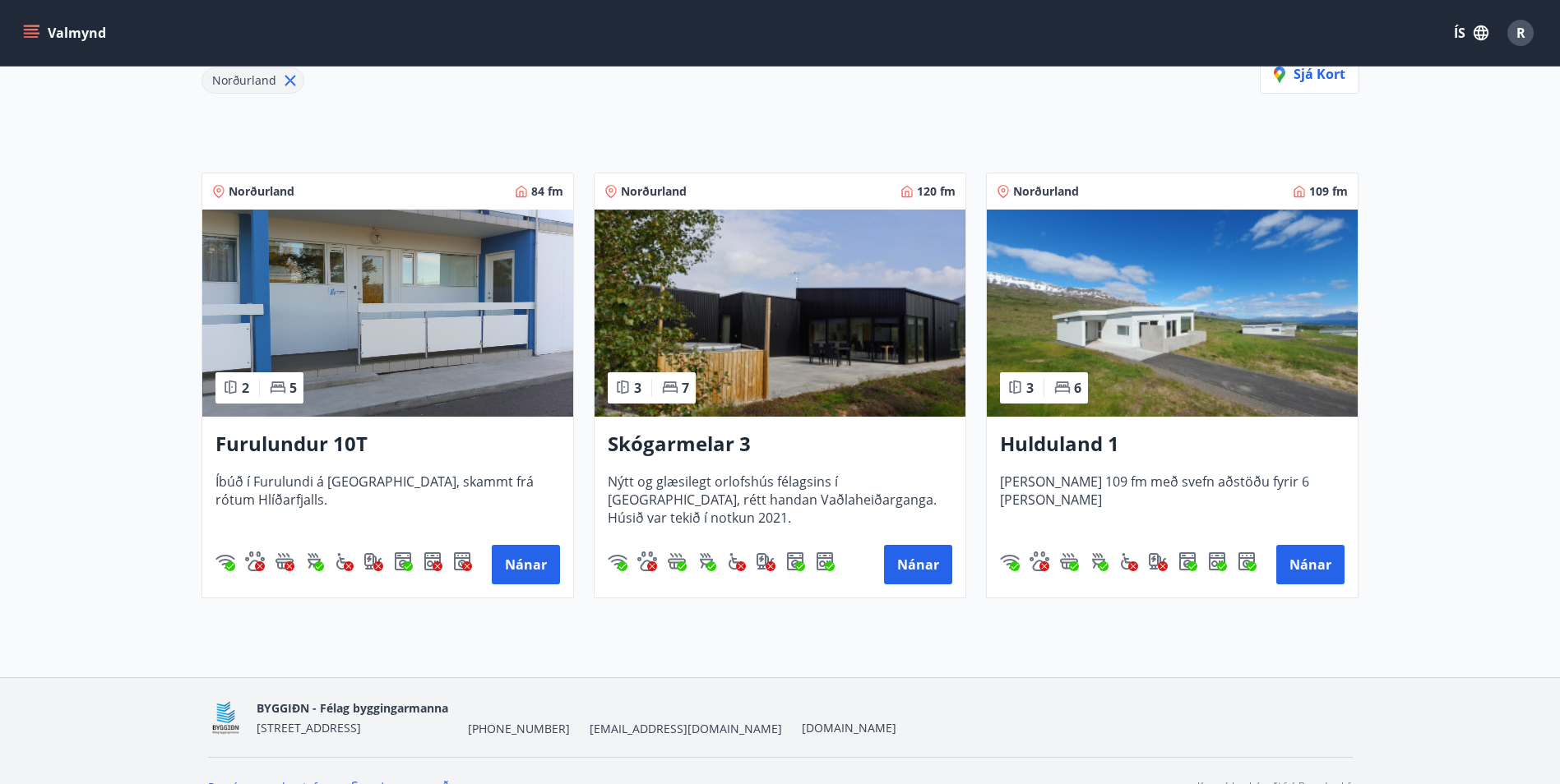
scroll to position [247, 0]
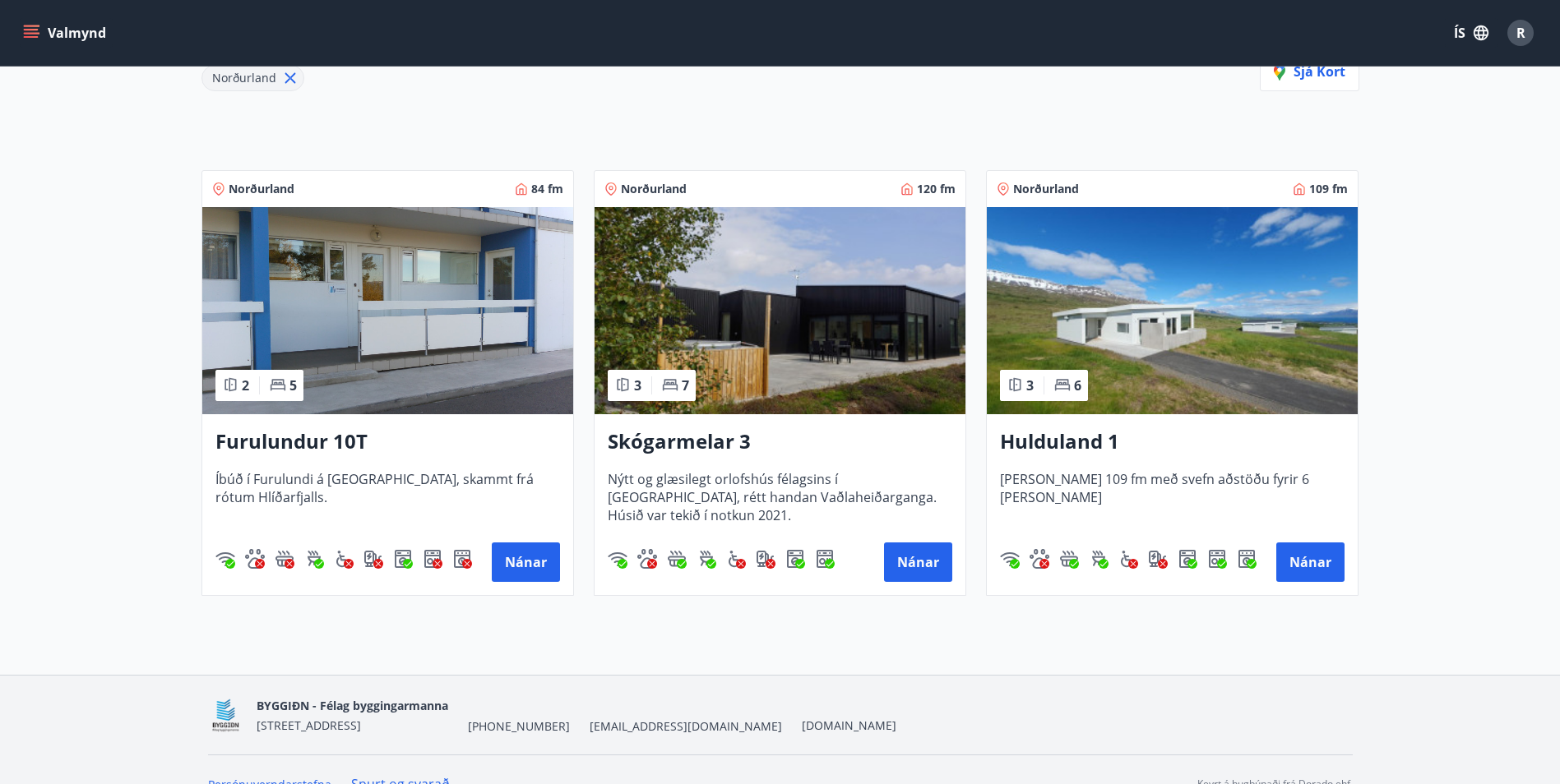
click at [672, 441] on h3 "Skógarmelar 3" at bounding box center [780, 442] width 344 height 30
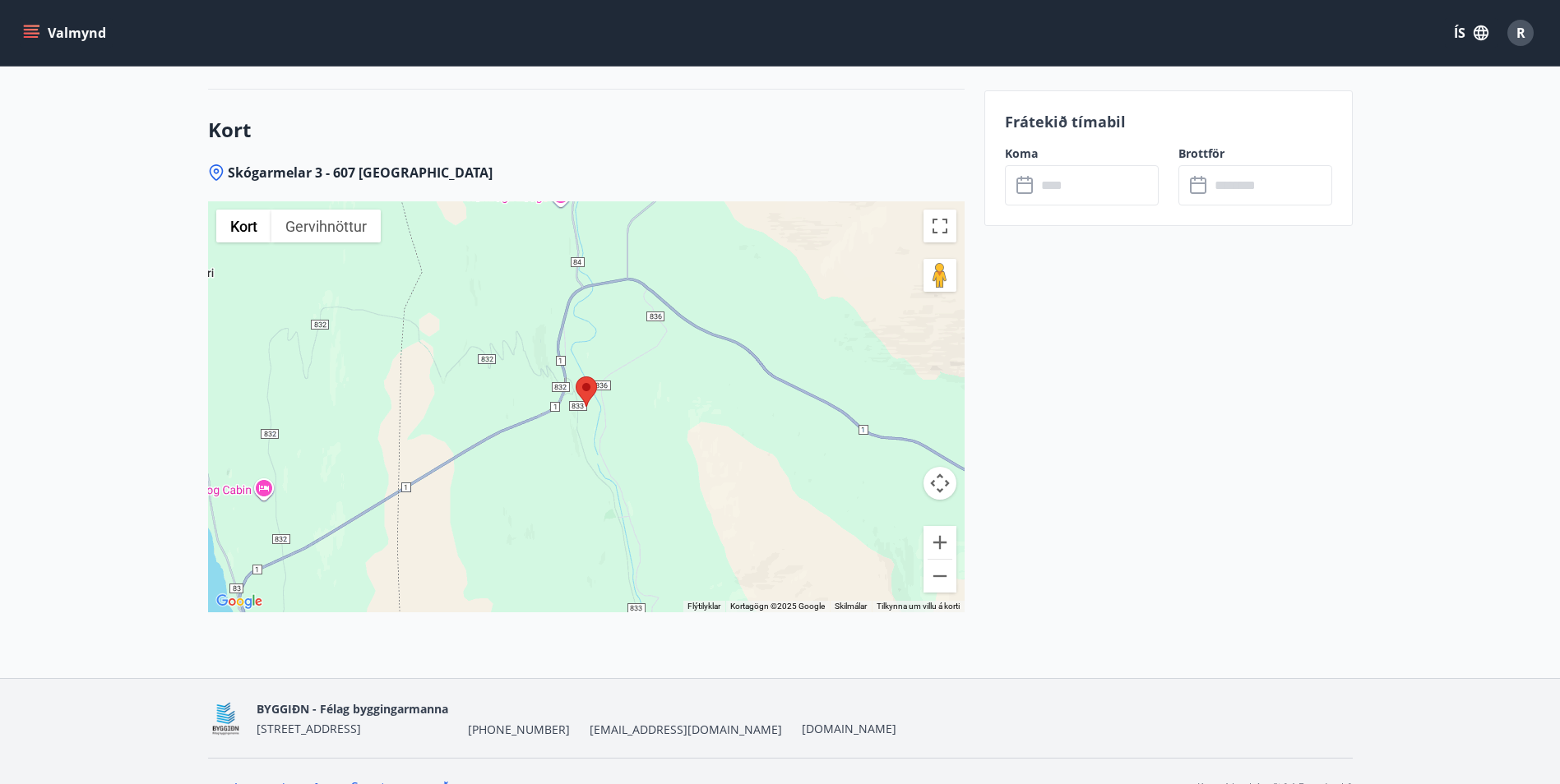
scroll to position [2196, 0]
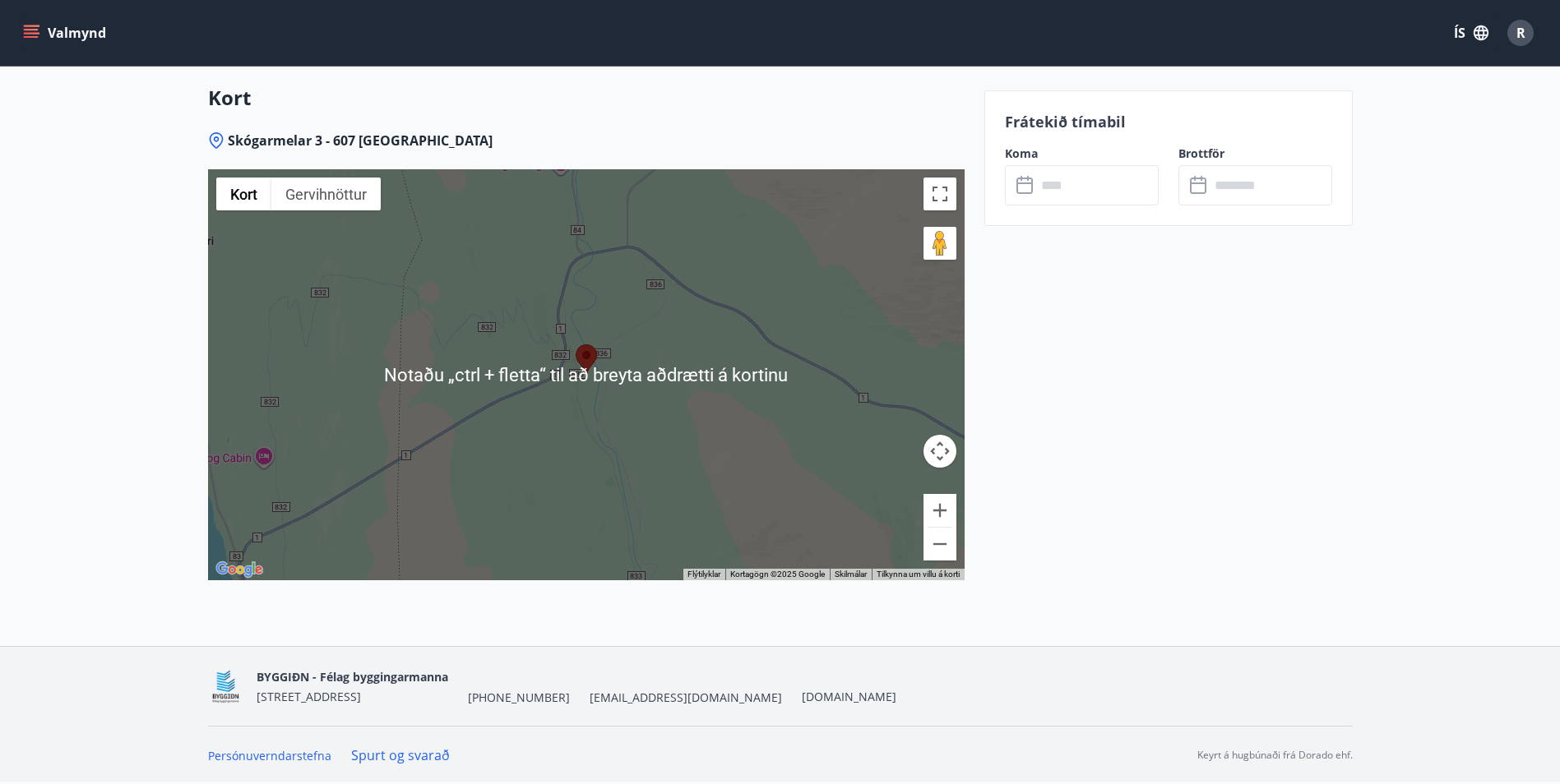
click at [671, 381] on div at bounding box center [586, 375] width 757 height 411
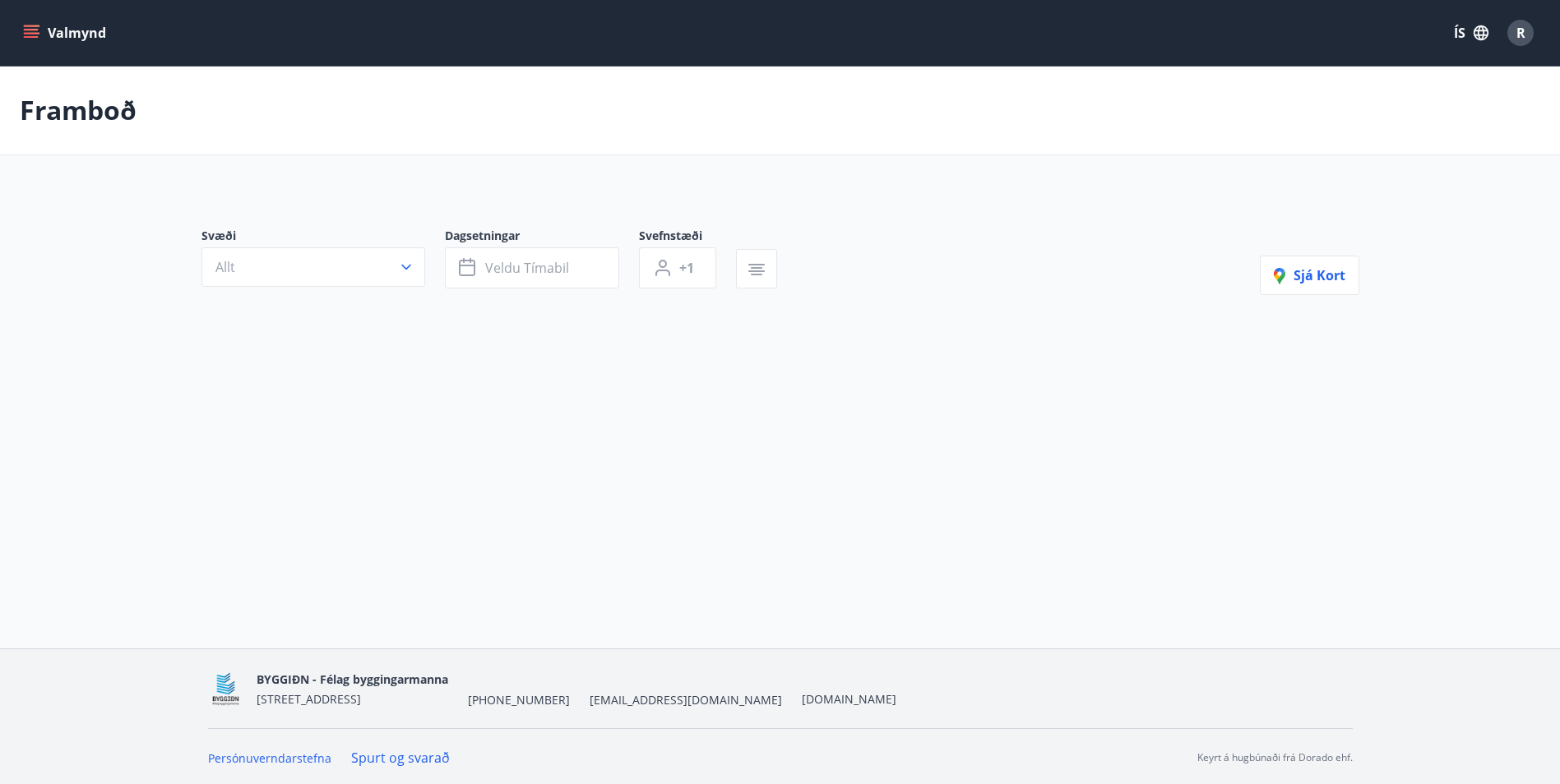
type input "*"
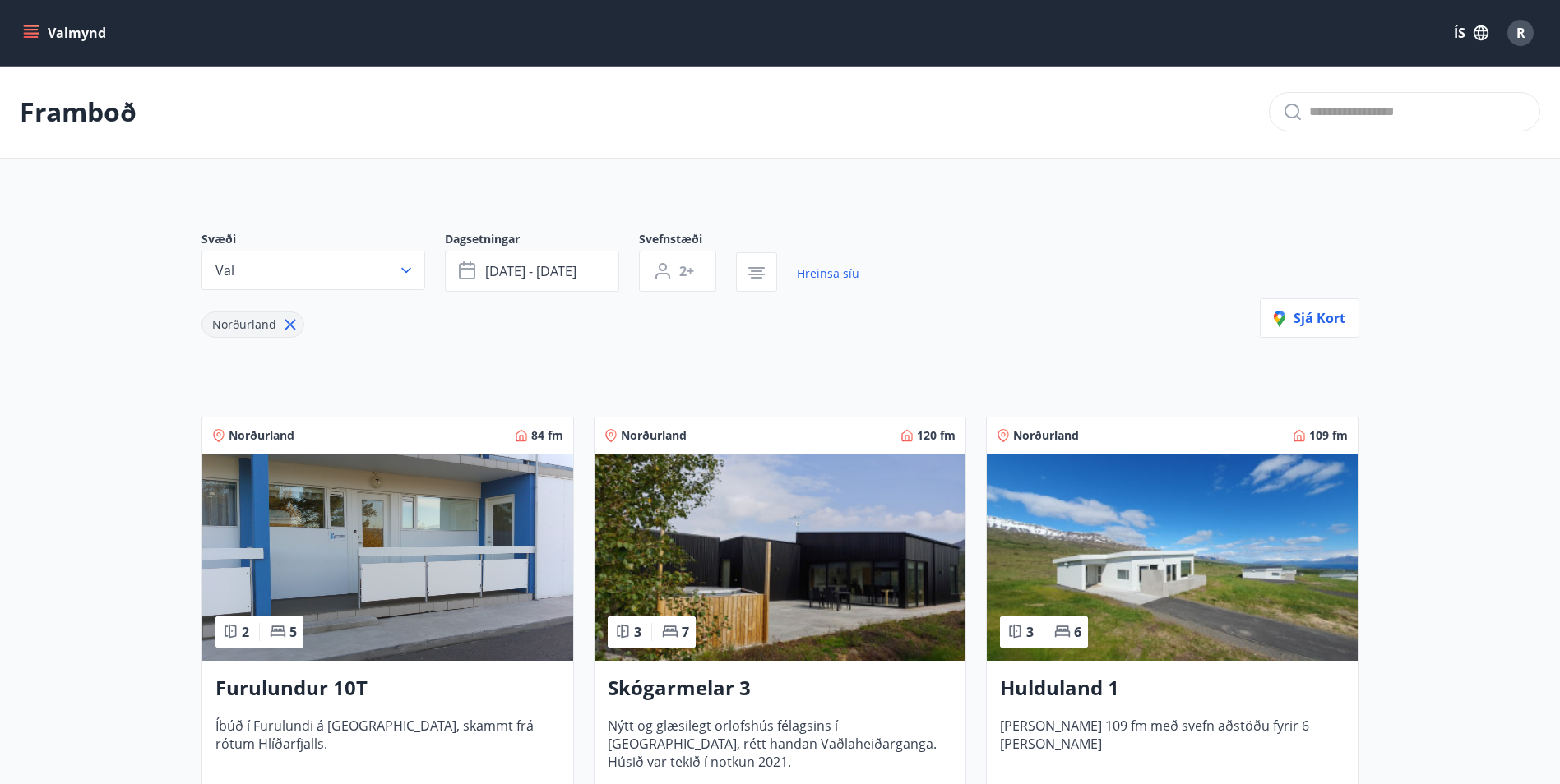
click at [1081, 688] on h3 "Hulduland 1" at bounding box center [1173, 688] width 344 height 30
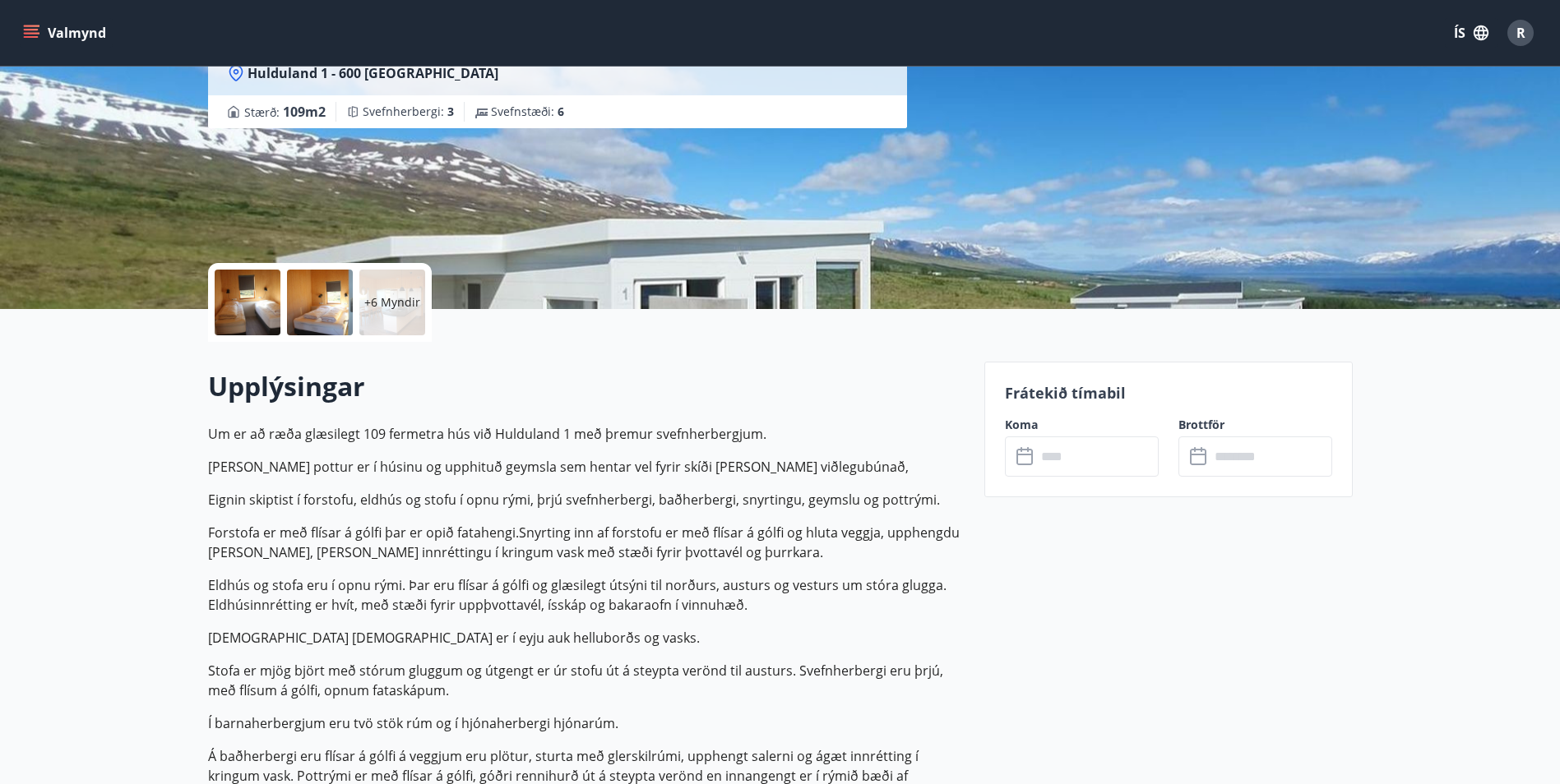
scroll to position [247, 0]
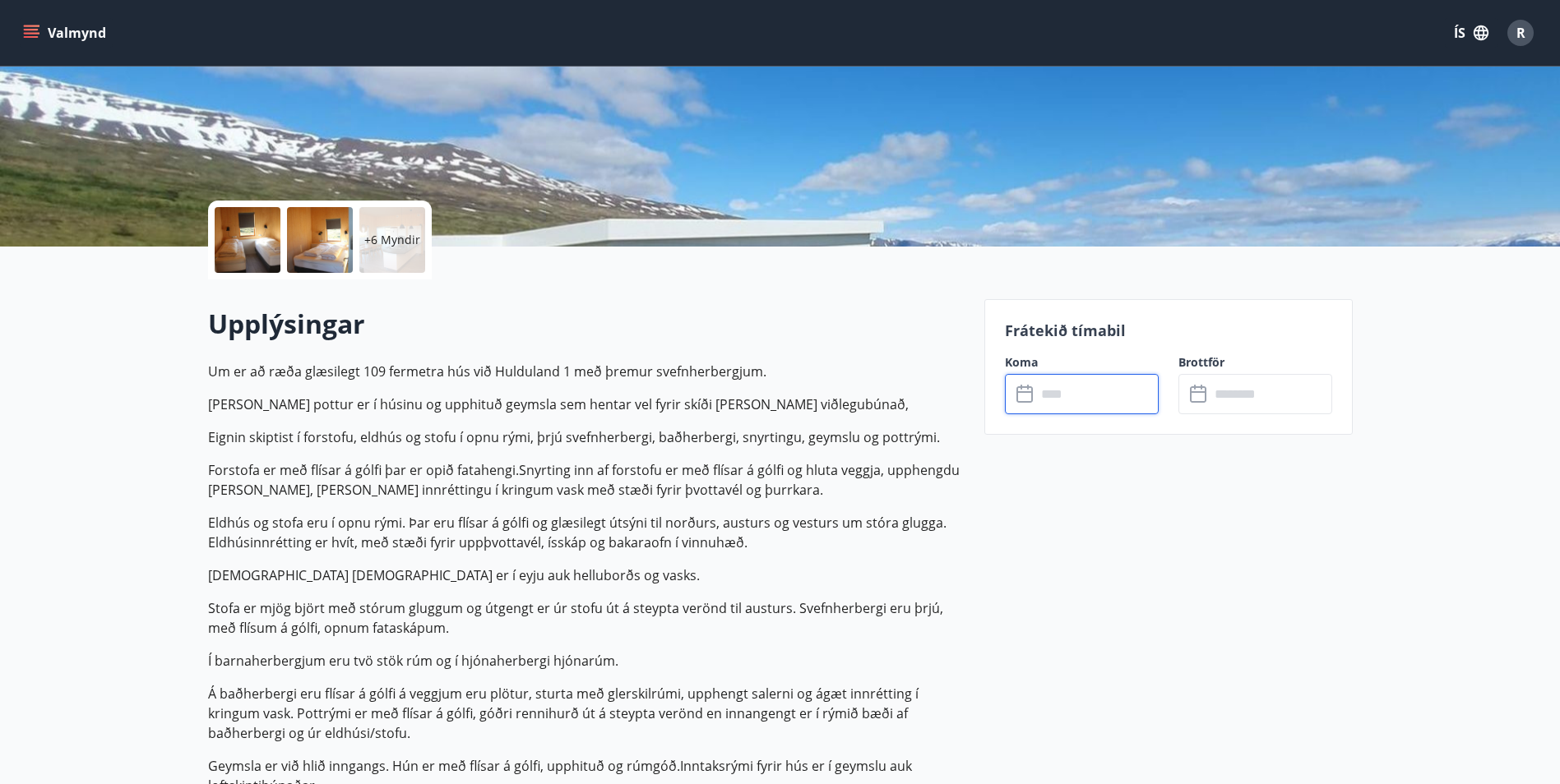
click at [1078, 396] on input "text" at bounding box center [1097, 394] width 122 height 40
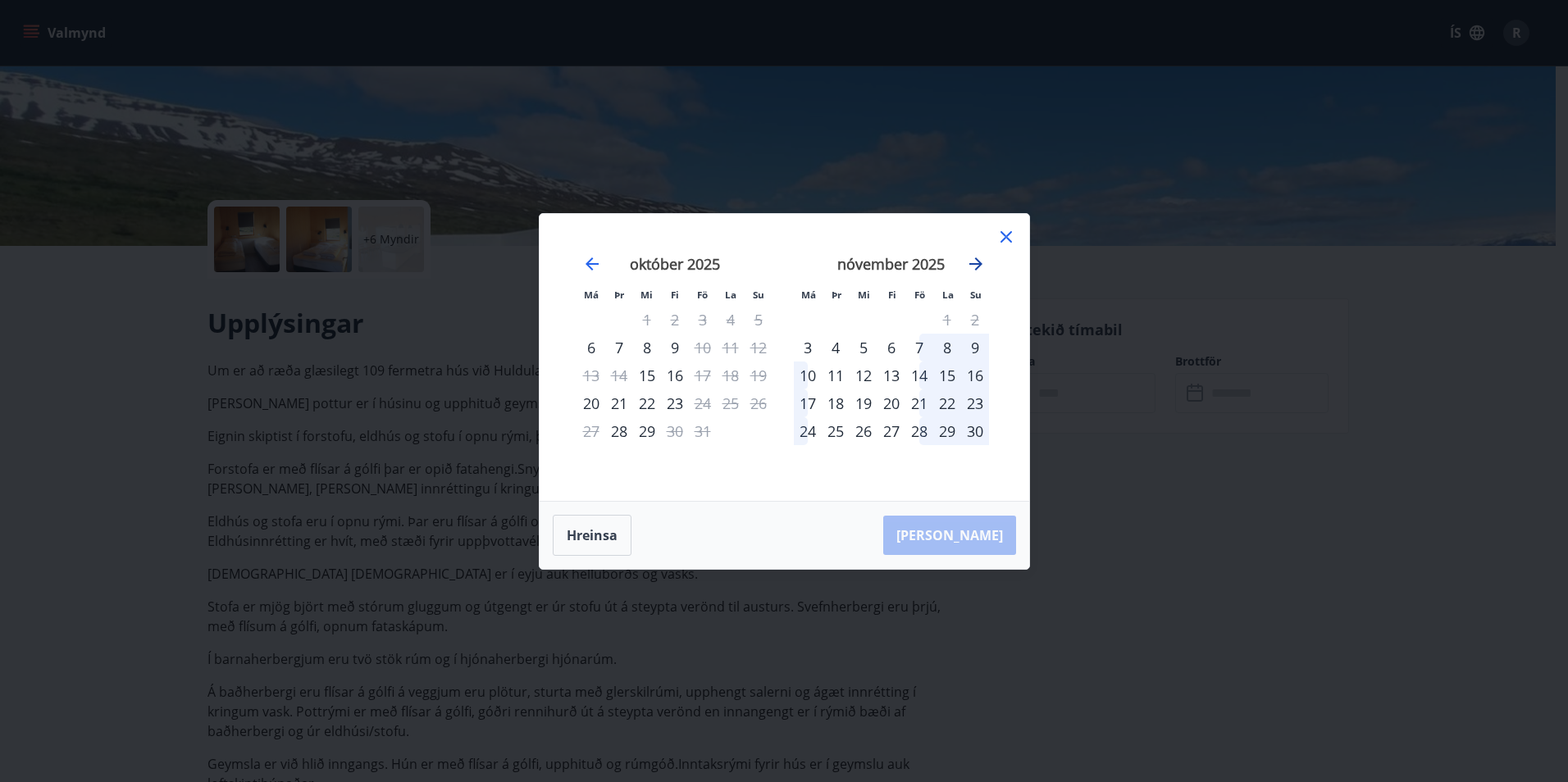
click at [979, 265] on icon "Move forward to switch to the next month." at bounding box center [976, 264] width 20 height 20
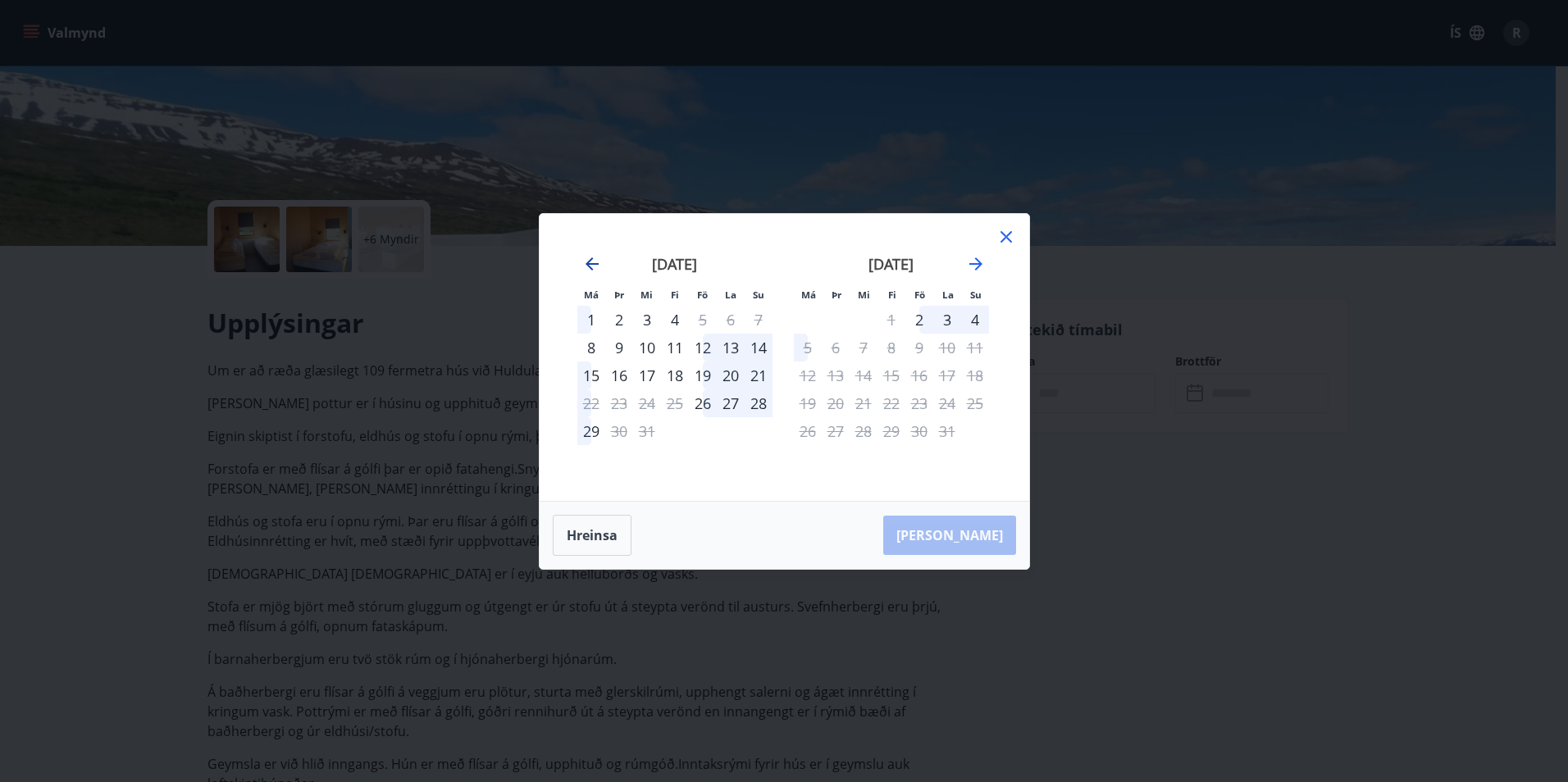
click at [592, 262] on icon "Move backward to switch to the previous month." at bounding box center [592, 264] width 20 height 20
click at [701, 400] on div "21" at bounding box center [702, 402] width 28 height 28
click at [586, 430] on div "24" at bounding box center [590, 431] width 28 height 28
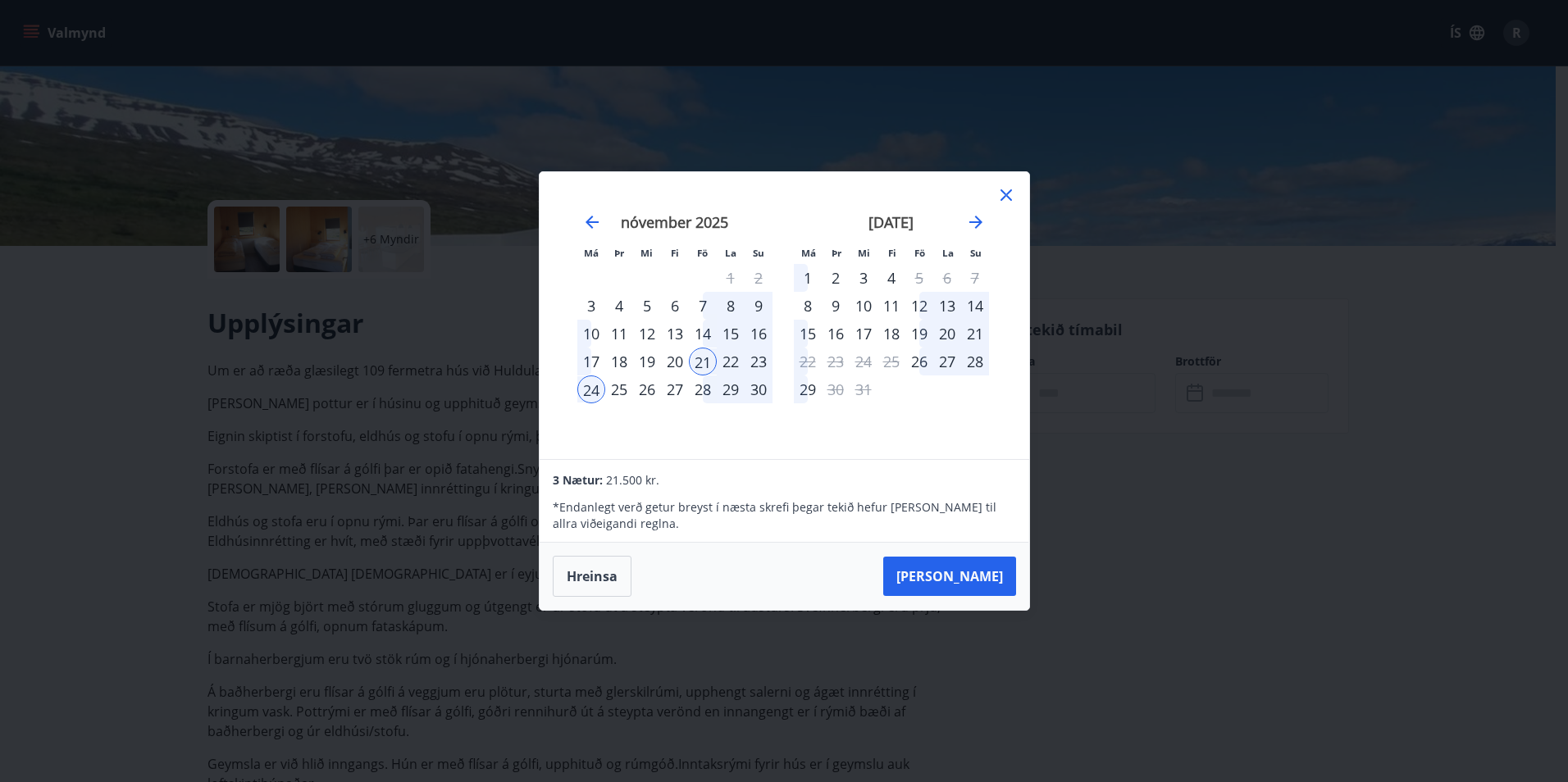
click at [618, 360] on div "18" at bounding box center [619, 361] width 28 height 28
click at [618, 359] on div "18" at bounding box center [619, 361] width 28 height 28
click at [693, 352] on div "21" at bounding box center [702, 361] width 28 height 28
click at [1002, 196] on icon at bounding box center [1006, 195] width 20 height 20
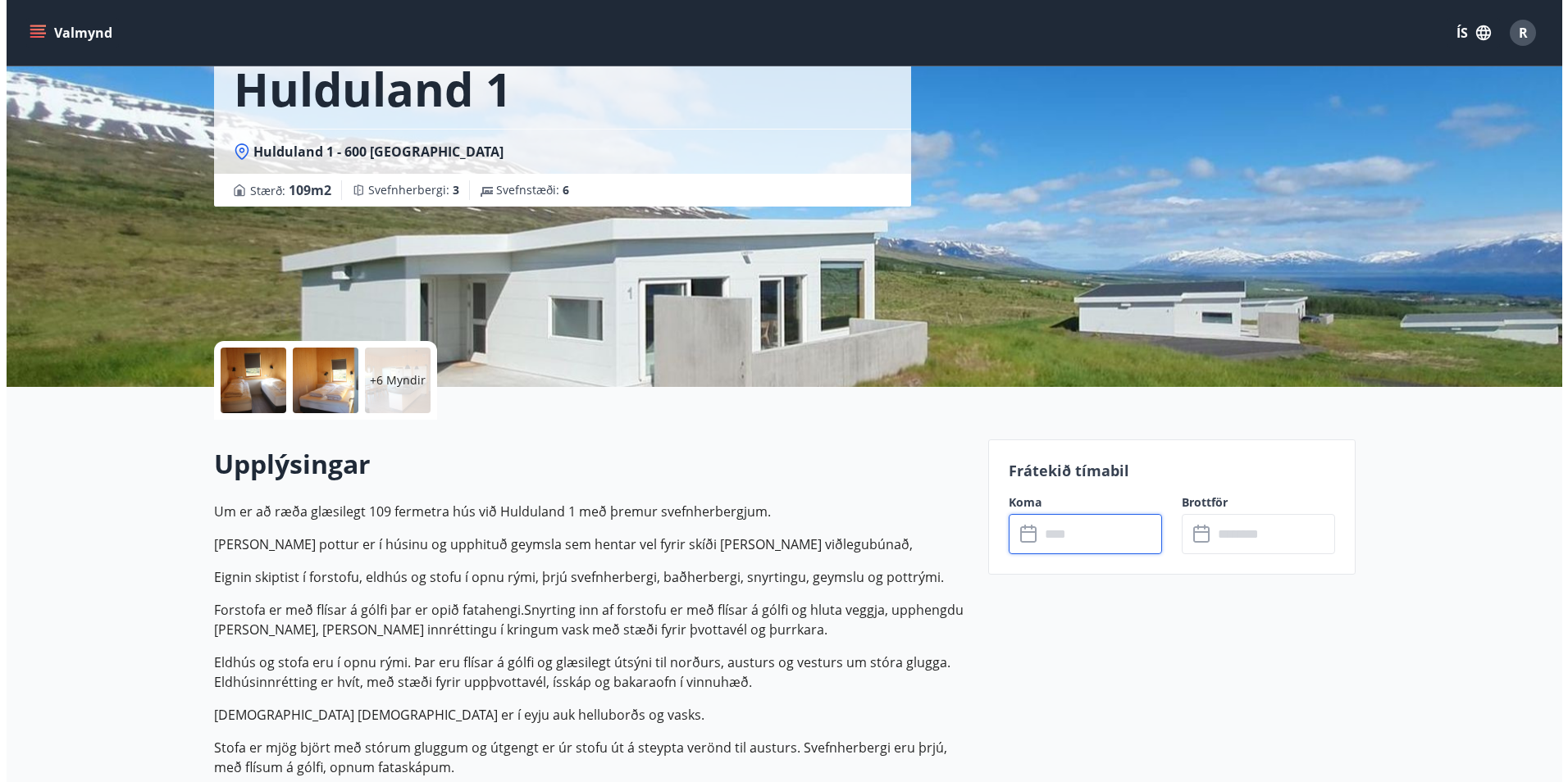
scroll to position [82, 0]
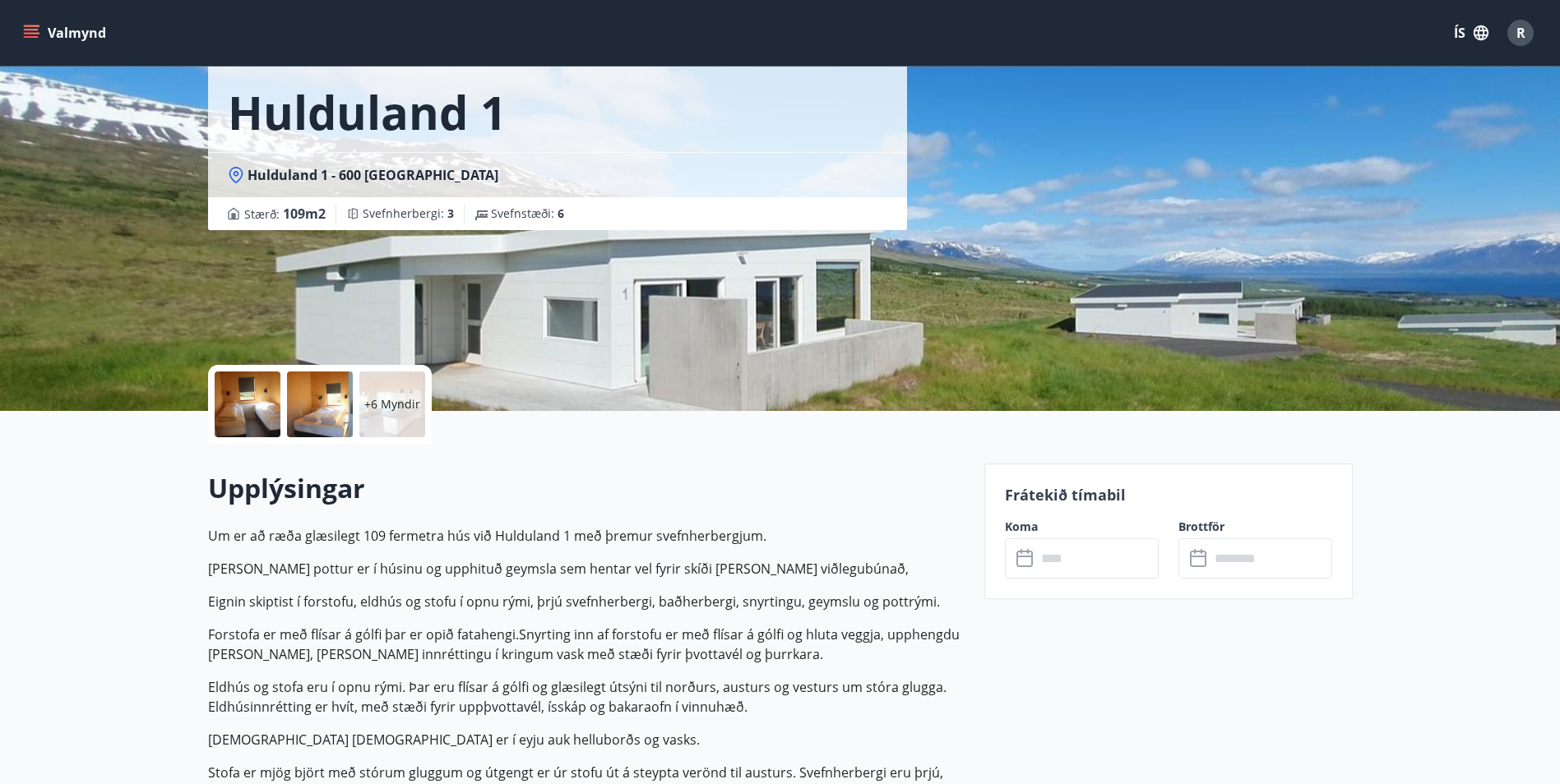
click at [385, 402] on p "+6 Myndir" at bounding box center [392, 403] width 55 height 16
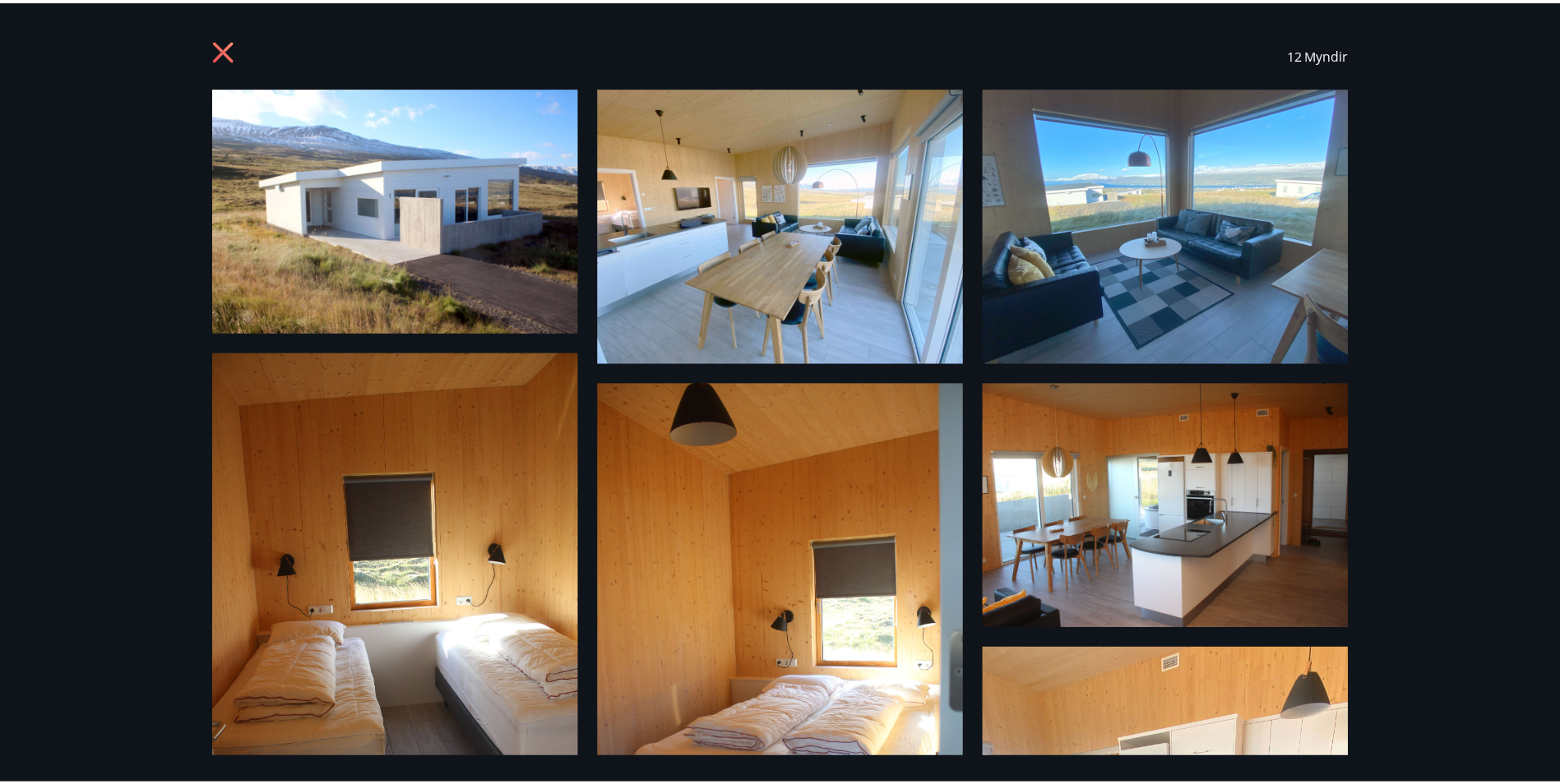
scroll to position [0, 0]
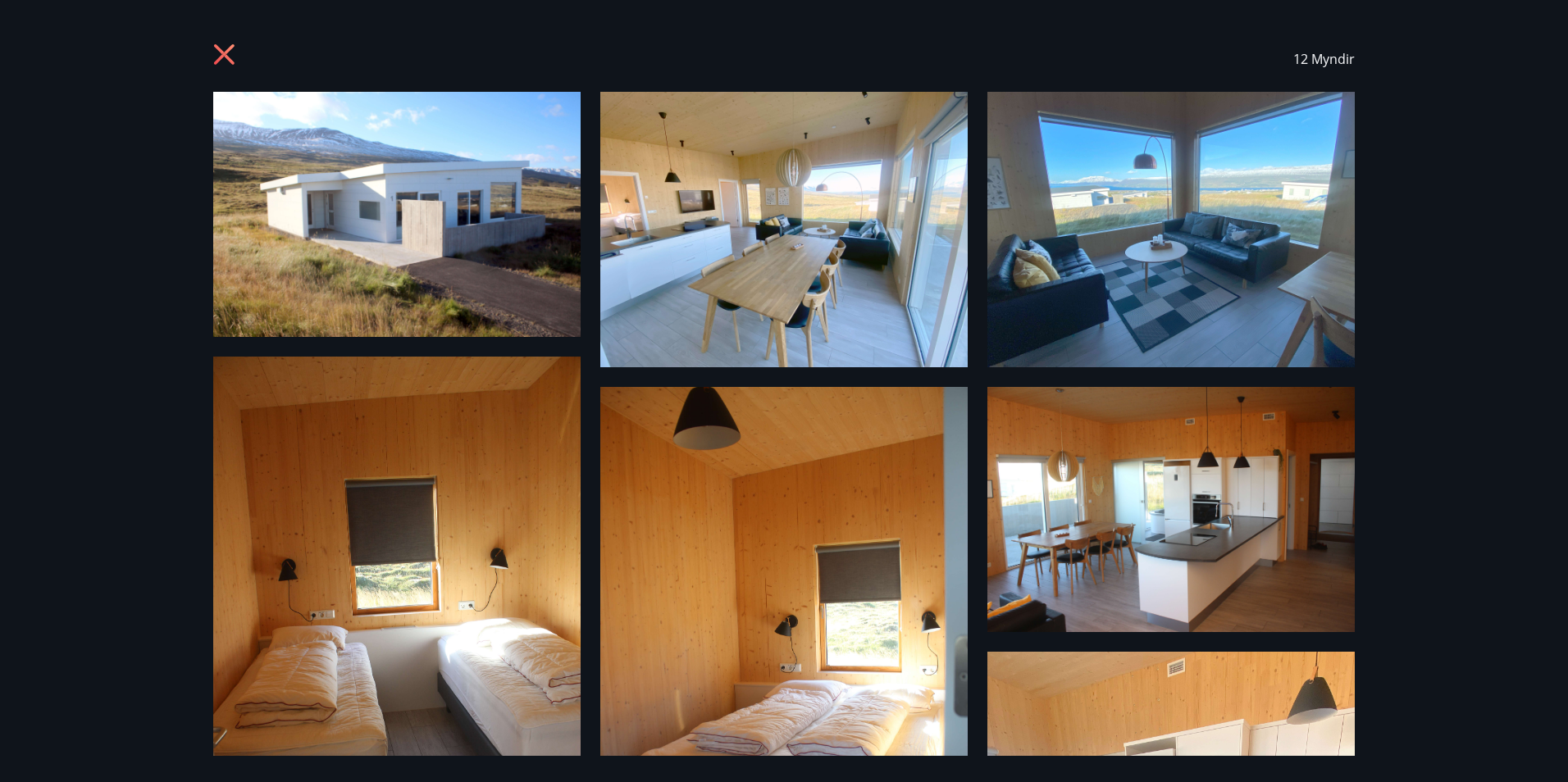
click at [225, 58] on icon at bounding box center [227, 57] width 27 height 27
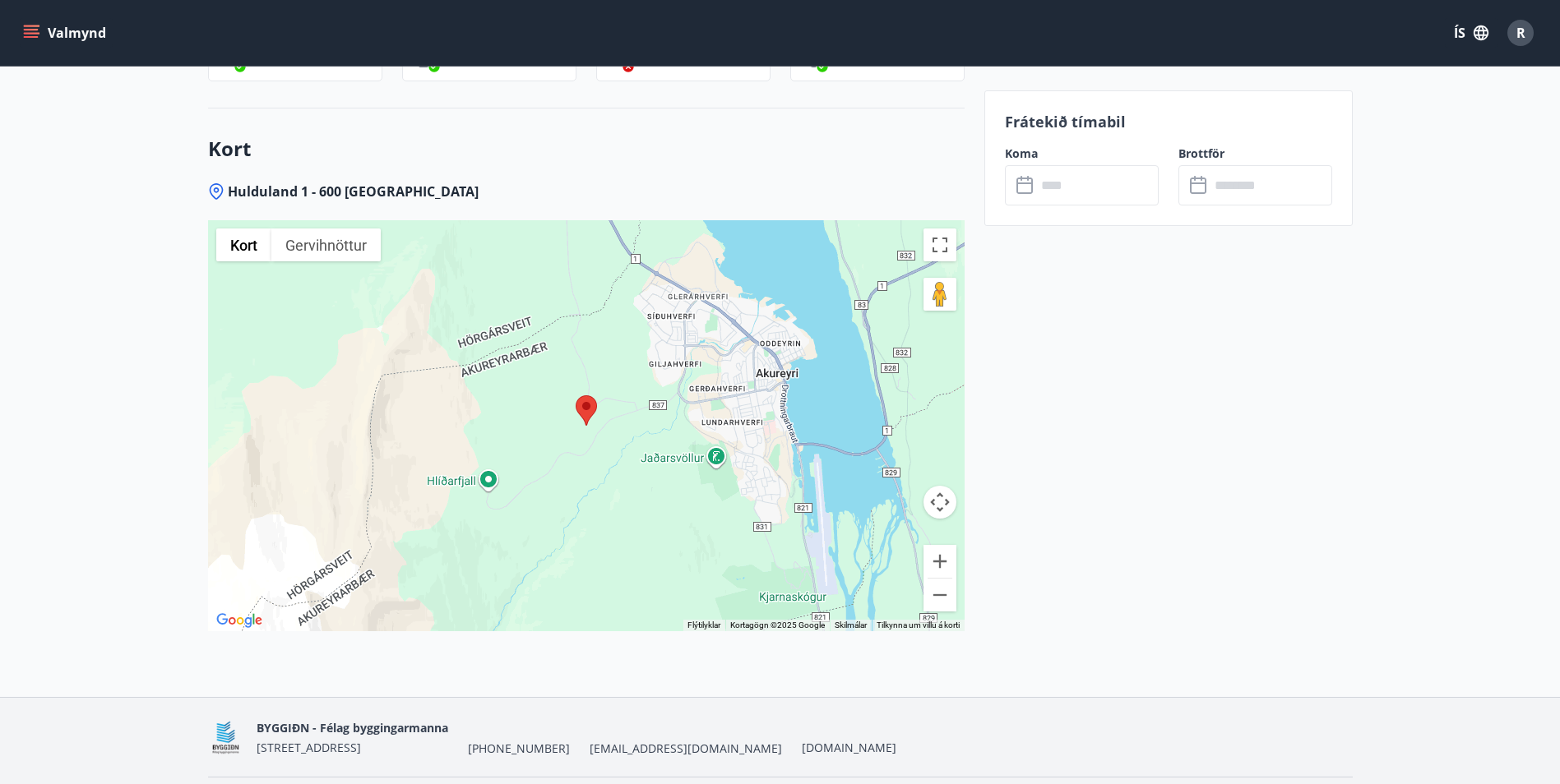
scroll to position [2952, 0]
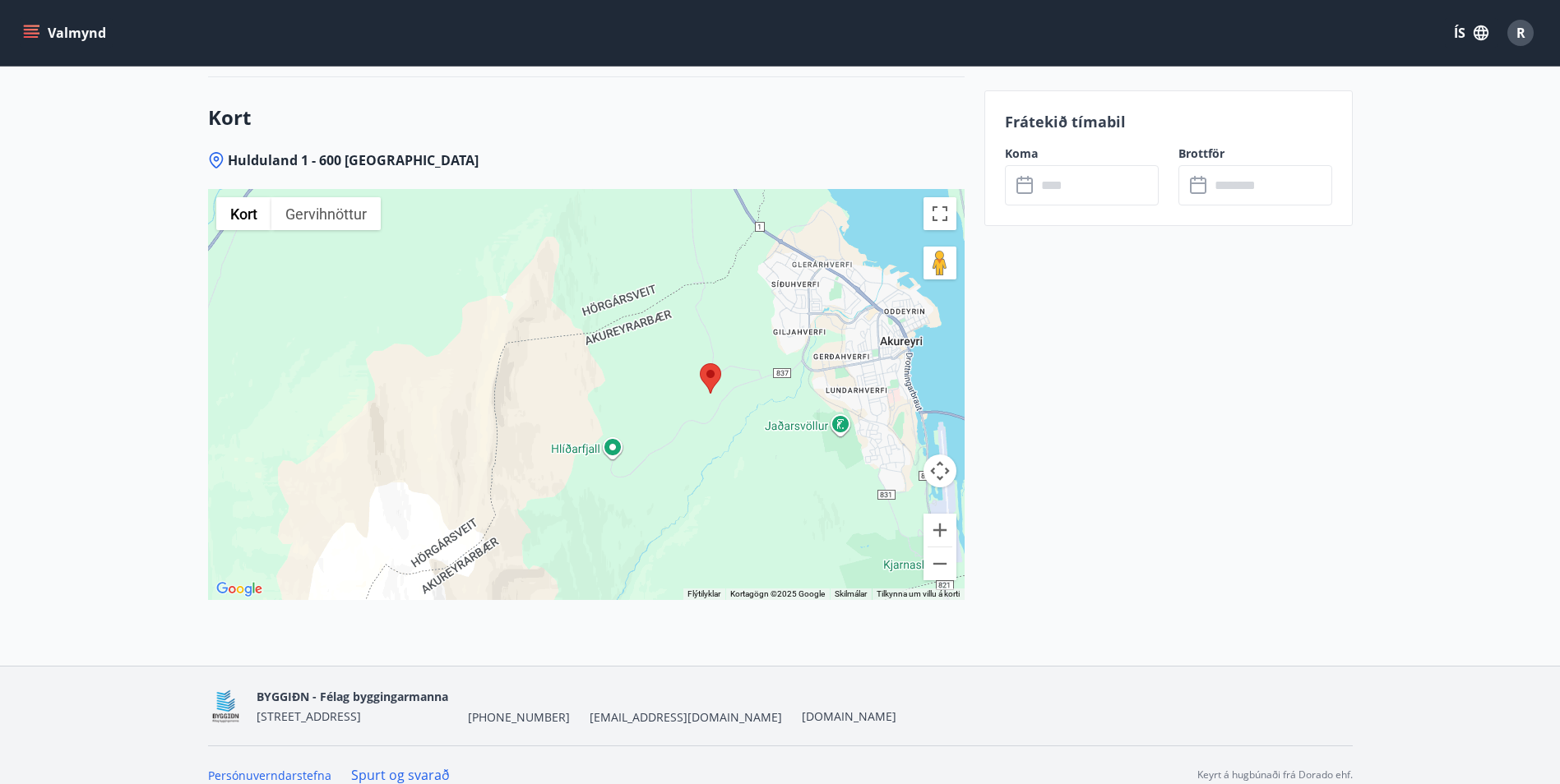
click at [75, 35] on button "Valmynd" at bounding box center [66, 33] width 93 height 30
